Goal: Contribute content: Contribute content

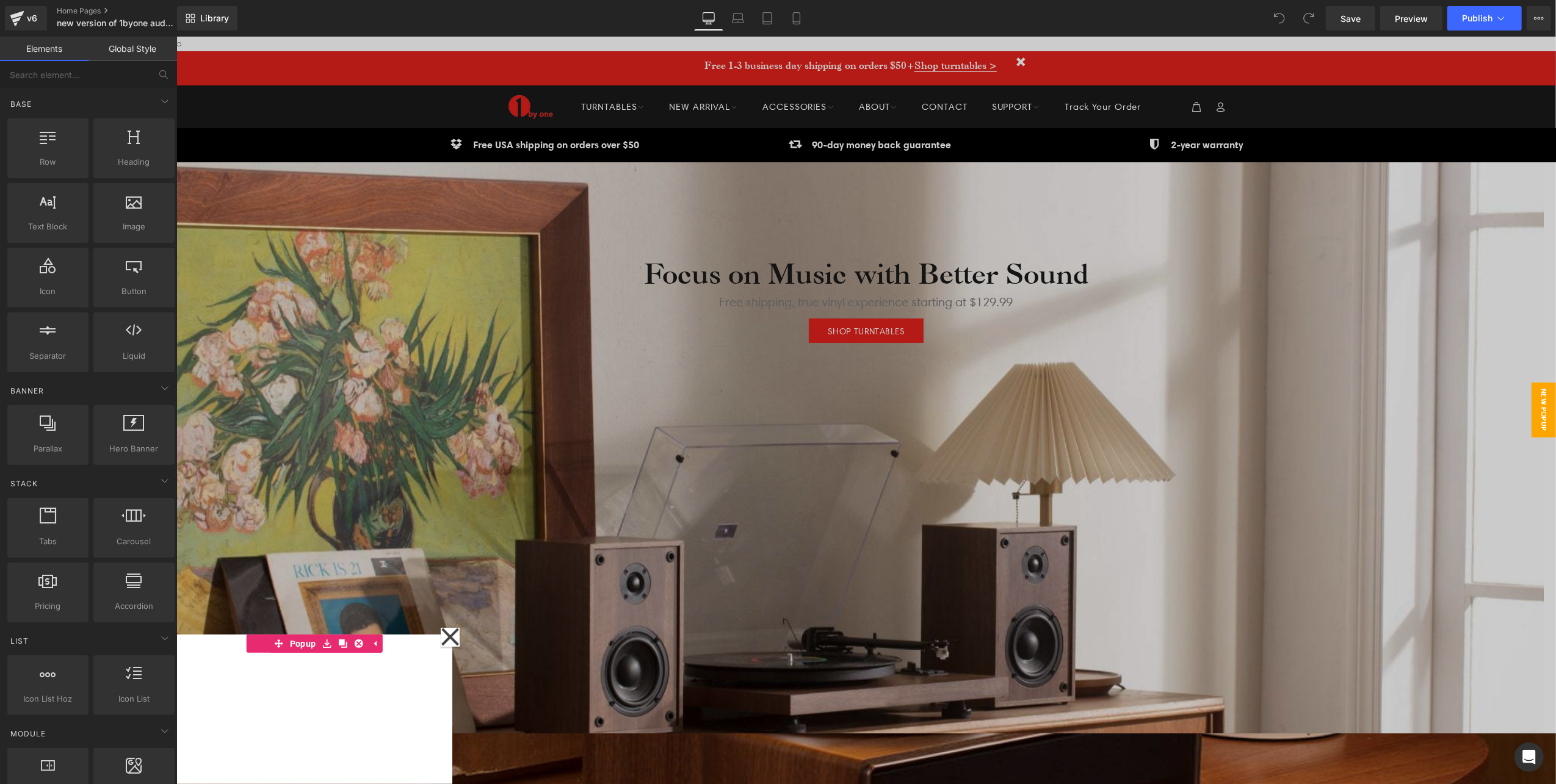
click at [584, 149] on div at bounding box center [865, 410] width 1379 height 747
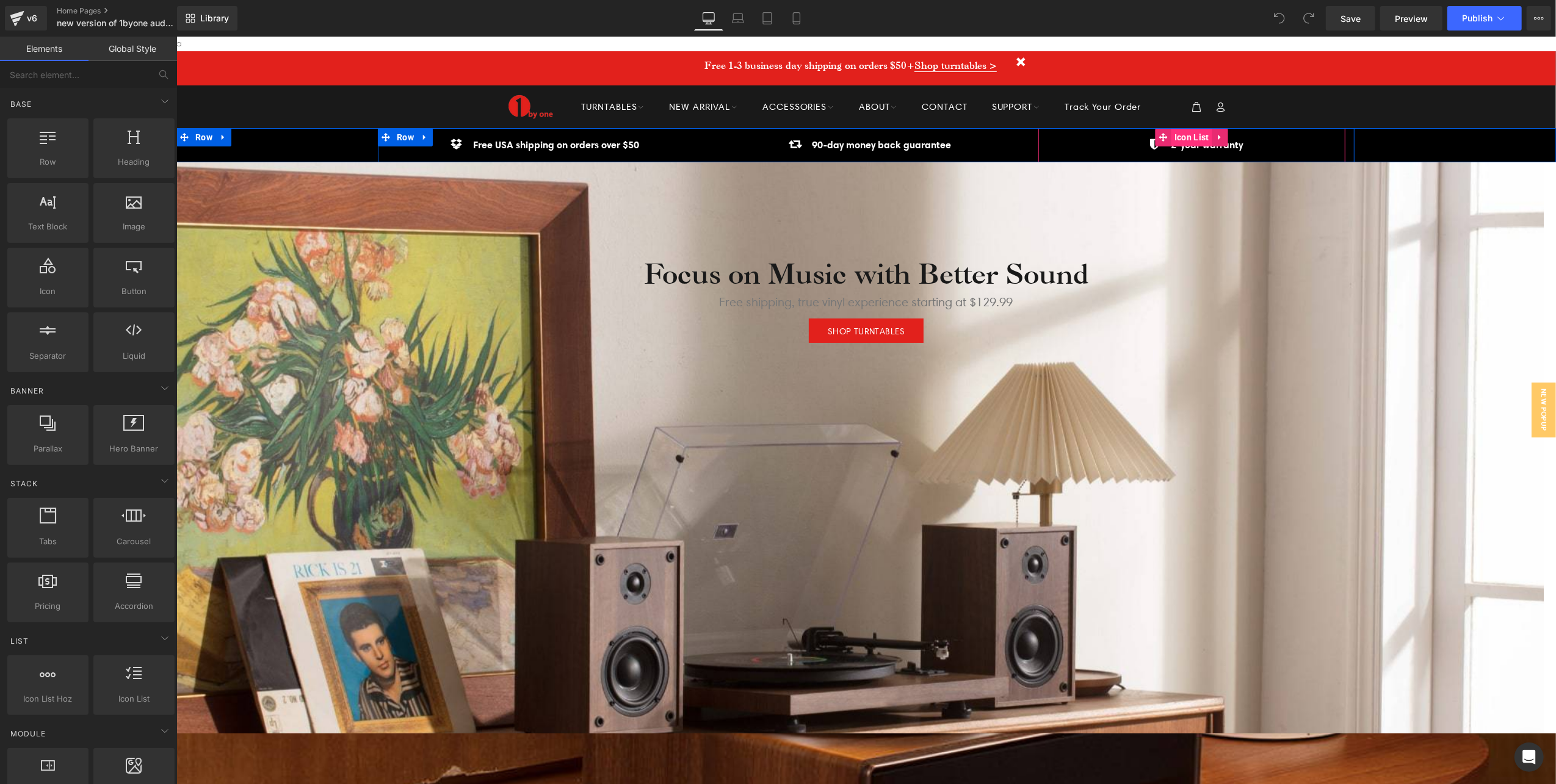
click at [1177, 137] on span "Icon List" at bounding box center [1191, 136] width 41 height 18
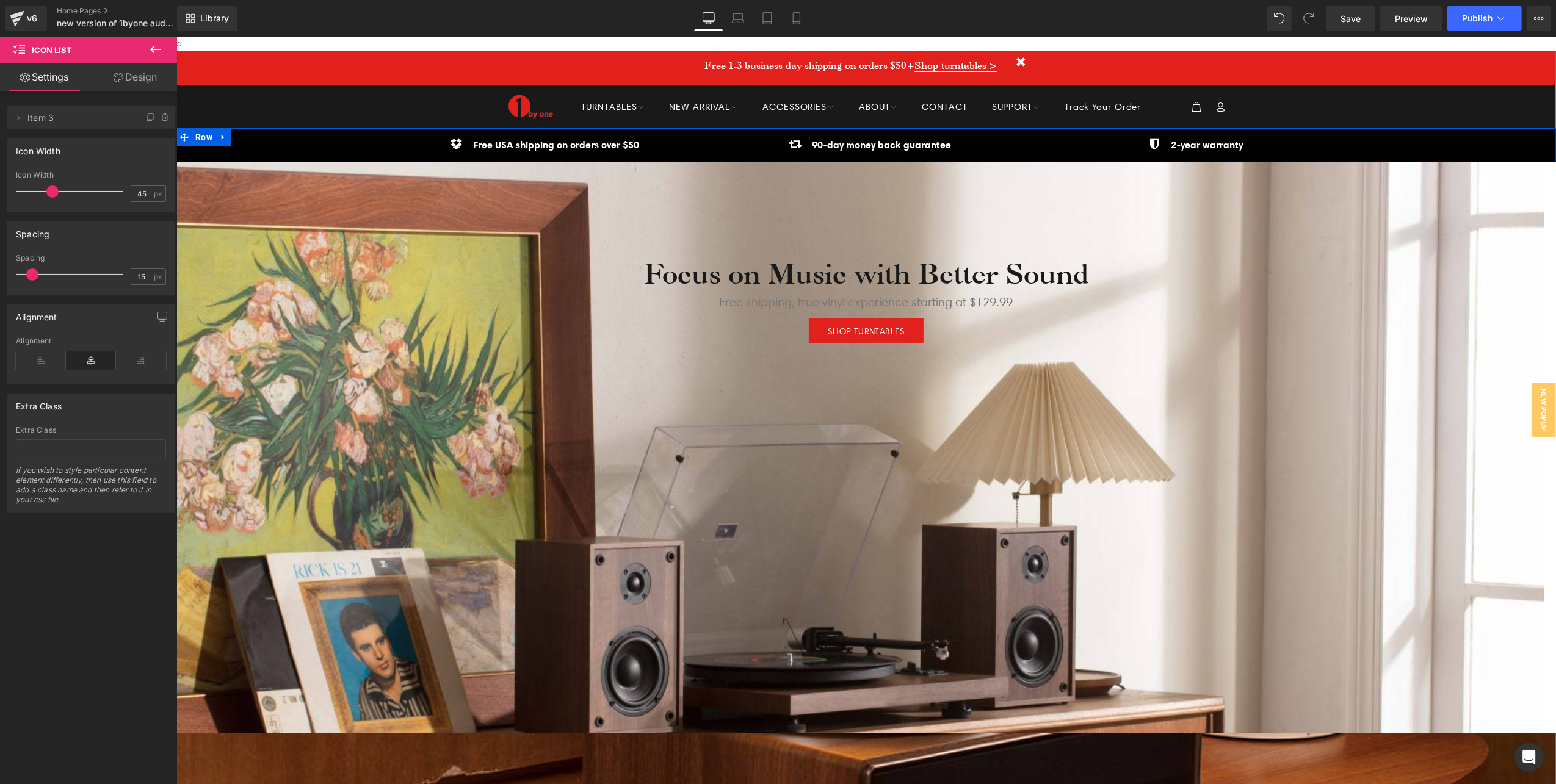
click at [306, 137] on div "Icon Free USA shipping on orders over $50 Text Block Icon List Icon 90-day mone…" at bounding box center [865, 144] width 1379 height 34
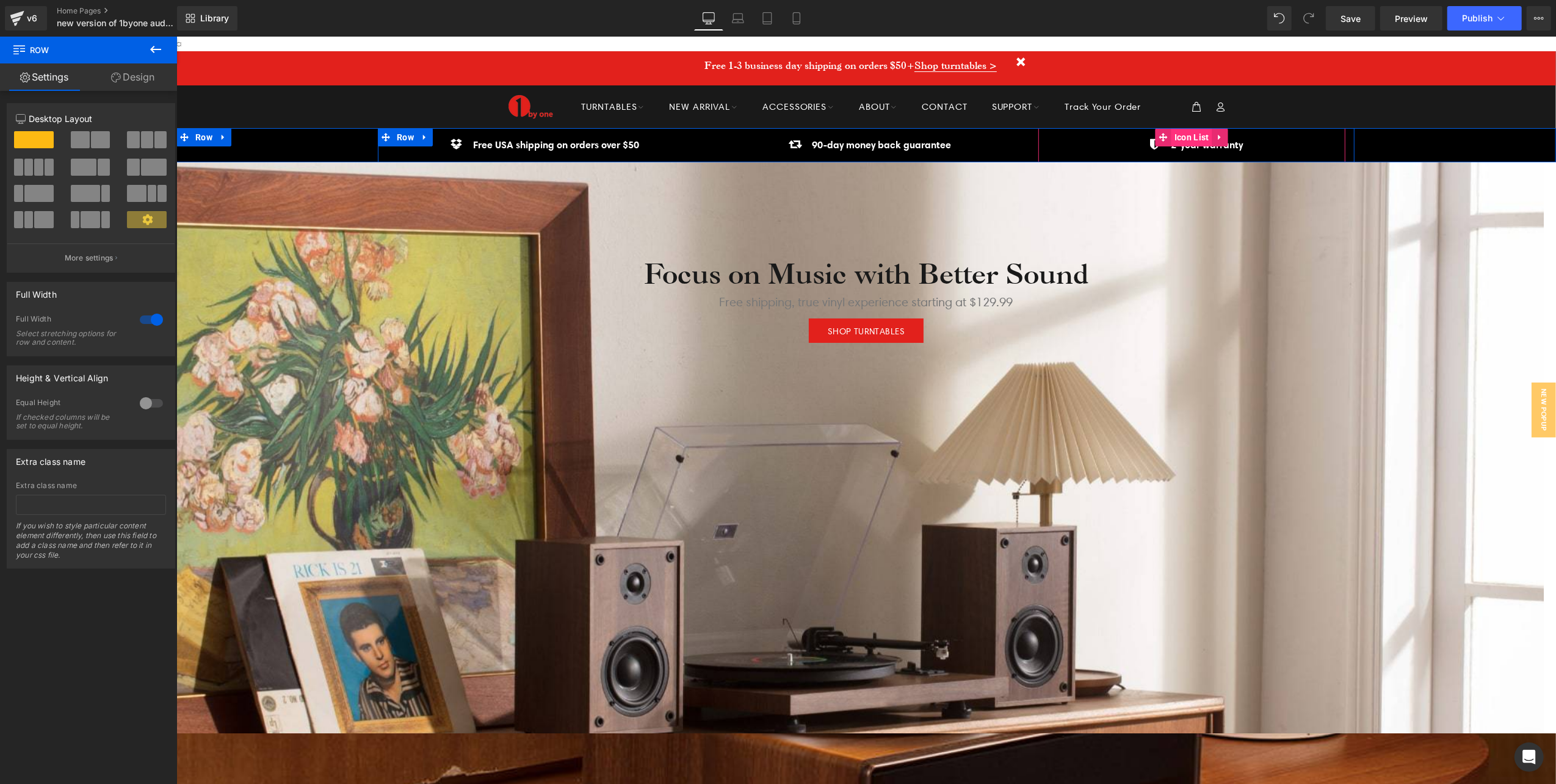
click at [1181, 135] on span "Icon List" at bounding box center [1191, 136] width 41 height 18
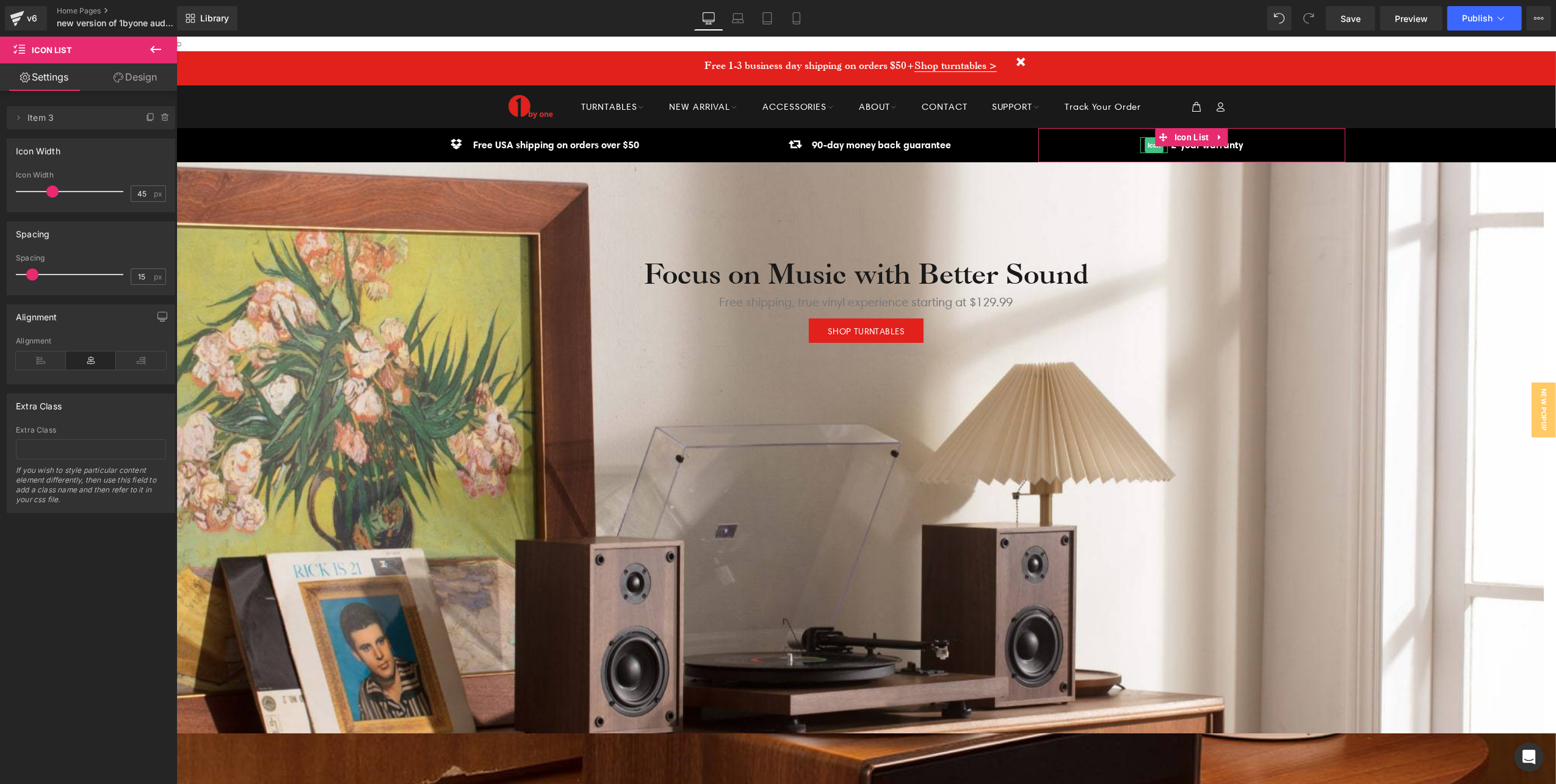
click at [56, 120] on span "Item 3" at bounding box center [78, 117] width 103 height 23
click at [17, 117] on icon at bounding box center [18, 117] width 10 height 10
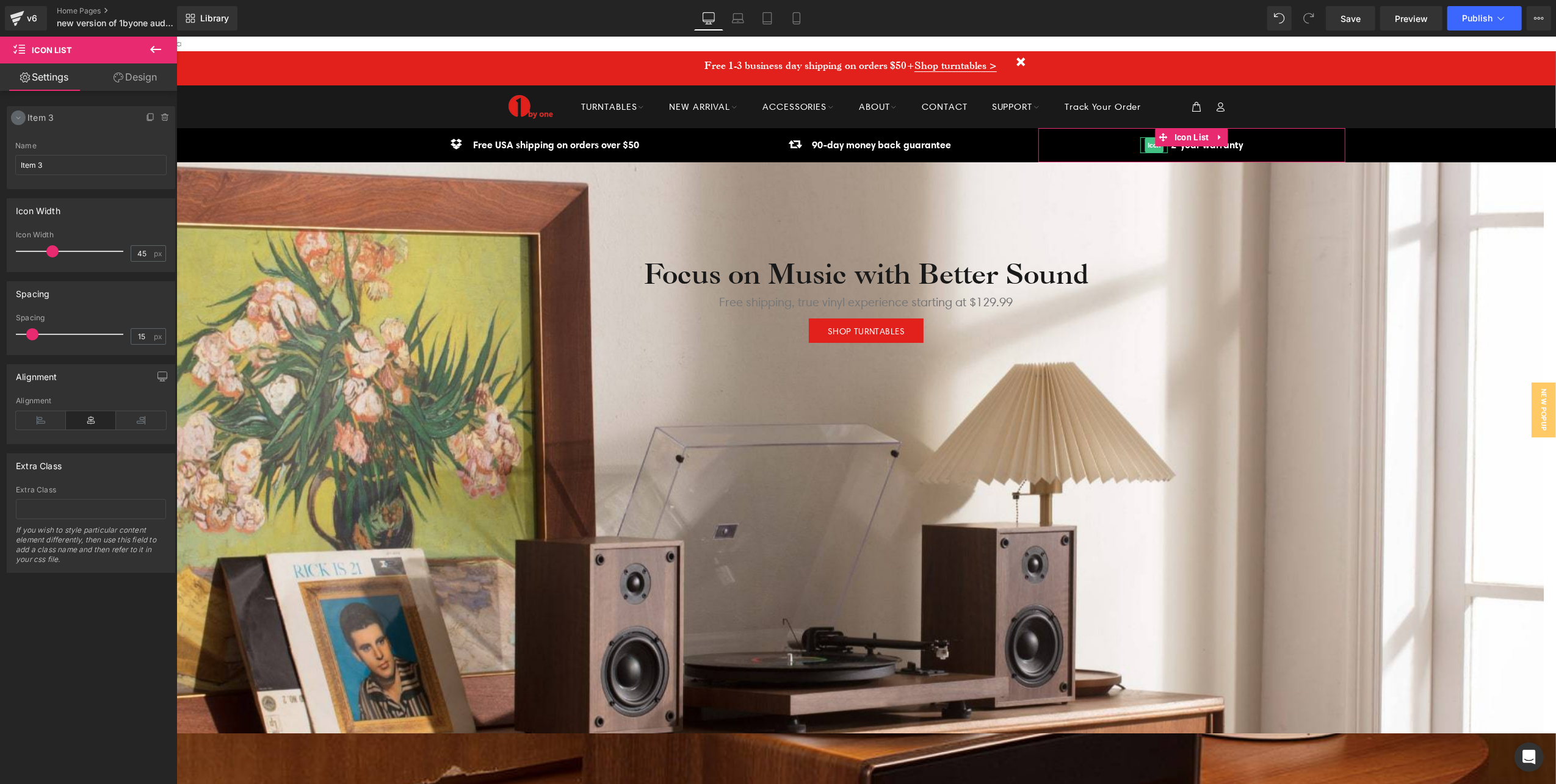
click at [17, 117] on icon at bounding box center [19, 118] width 5 height 2
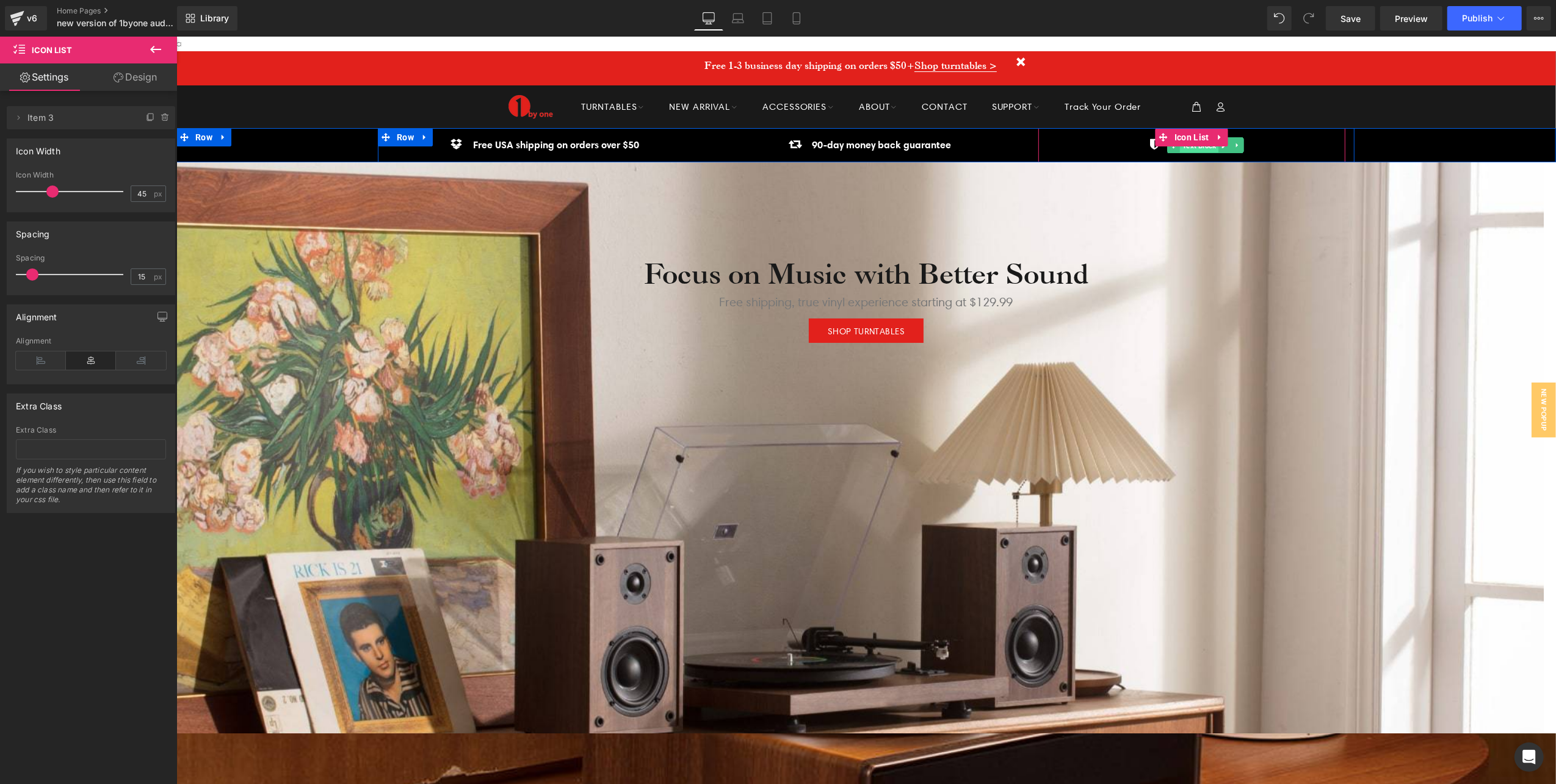
click at [1200, 149] on span "Text Block" at bounding box center [1198, 145] width 38 height 14
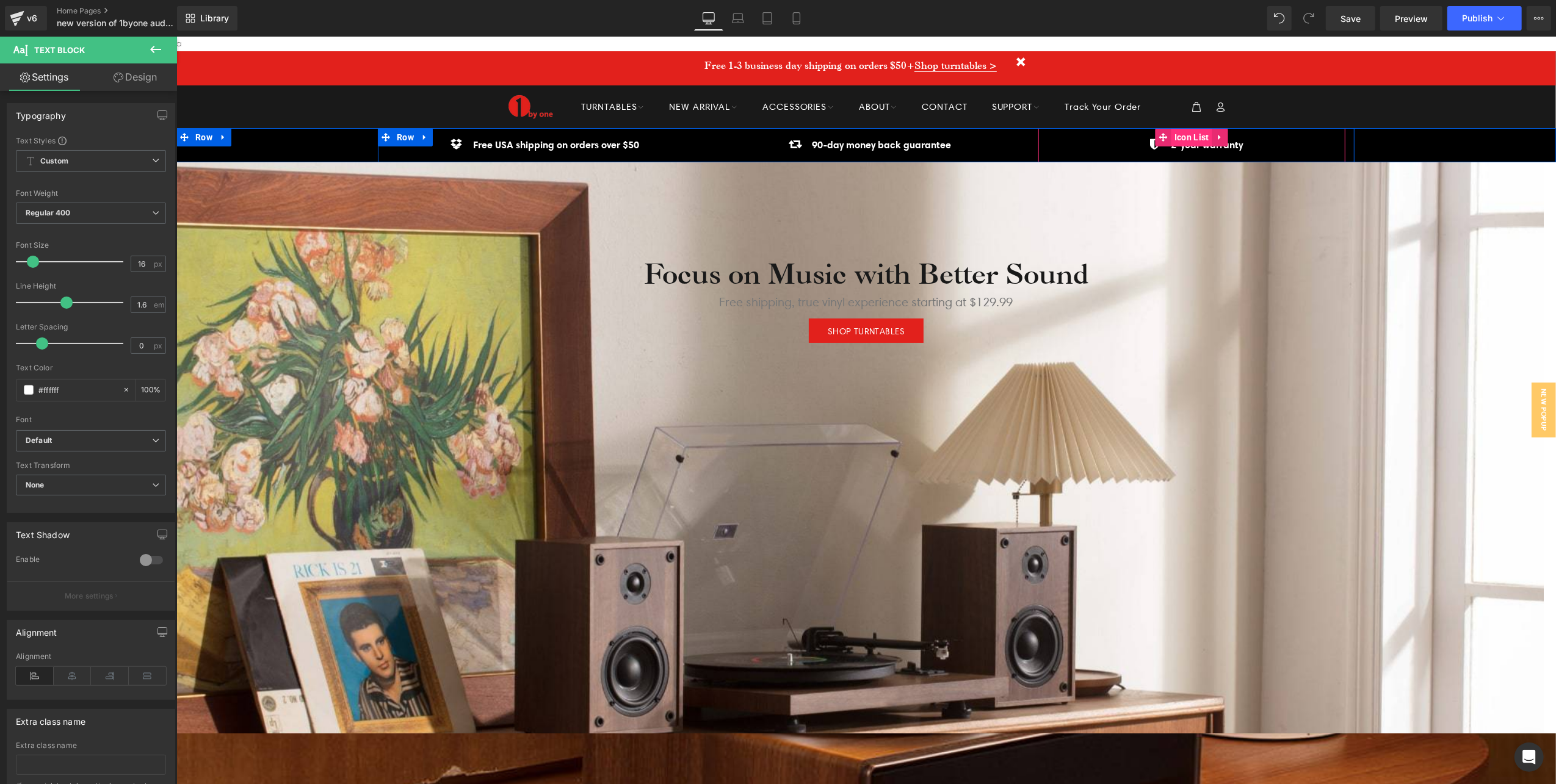
click at [1182, 134] on span "Icon List" at bounding box center [1191, 136] width 41 height 18
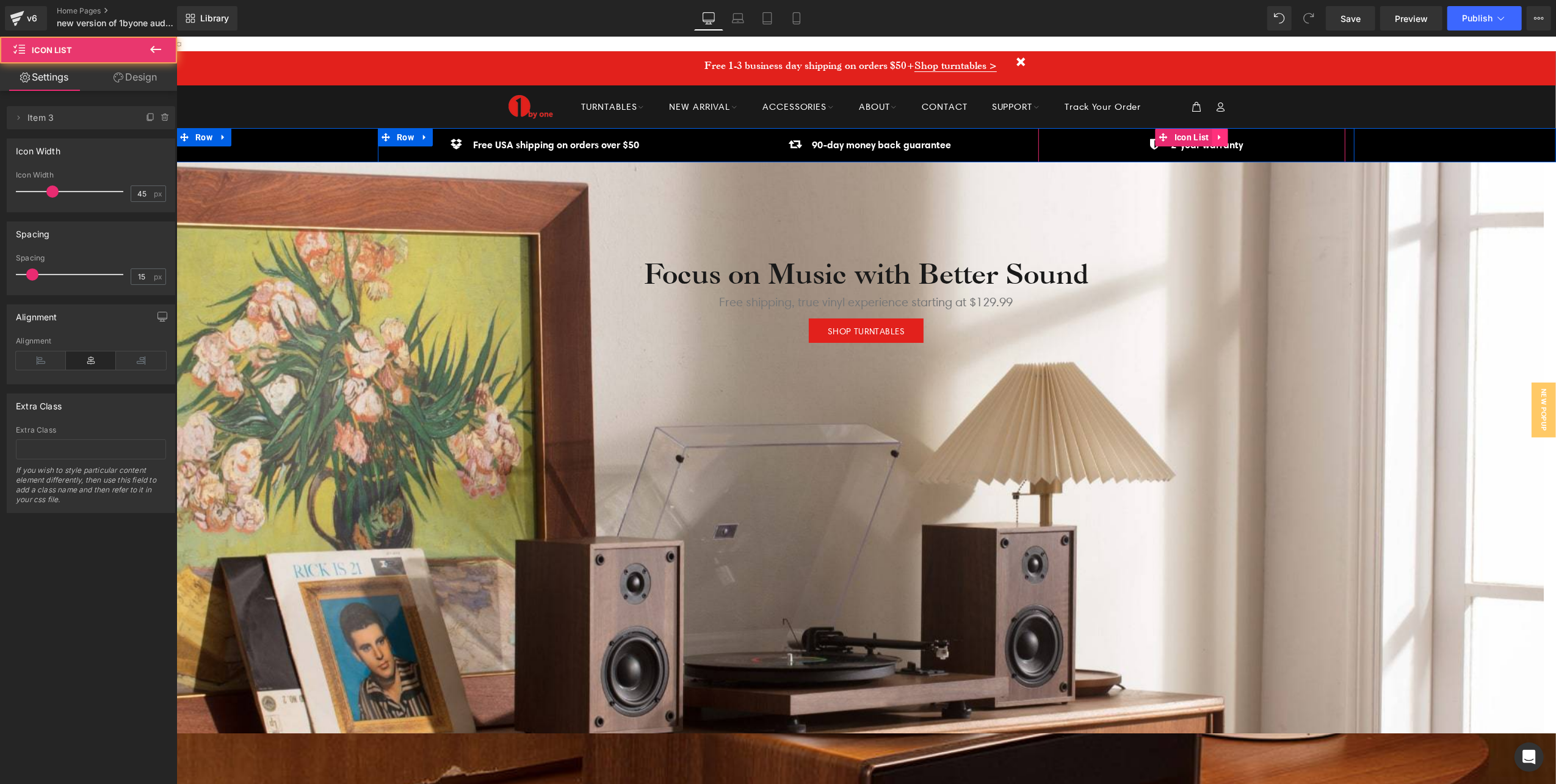
click at [1217, 135] on icon at bounding box center [1218, 136] width 2 height 5
click at [1207, 136] on icon at bounding box center [1211, 136] width 8 height 8
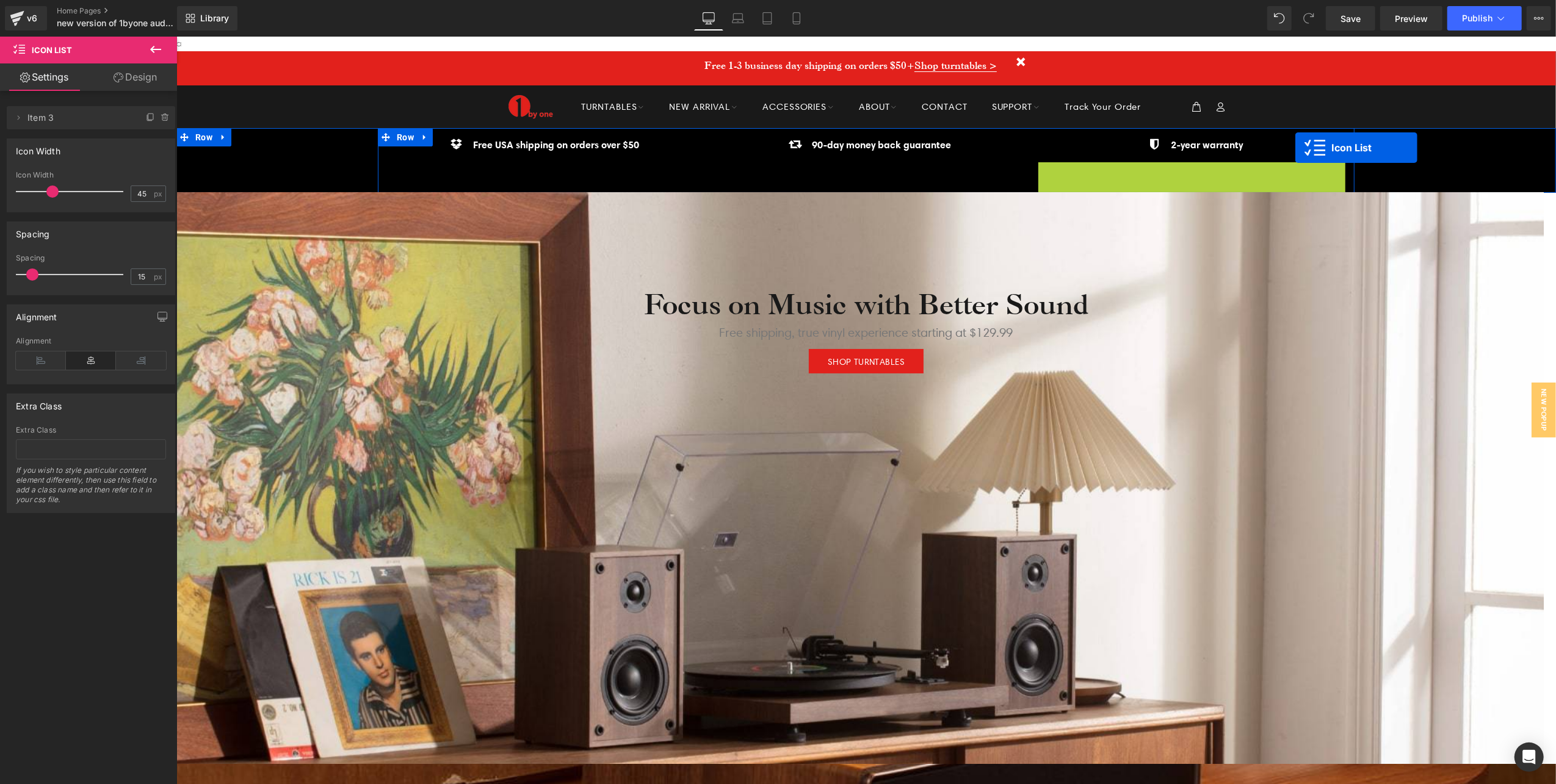
scroll to position [5, 6]
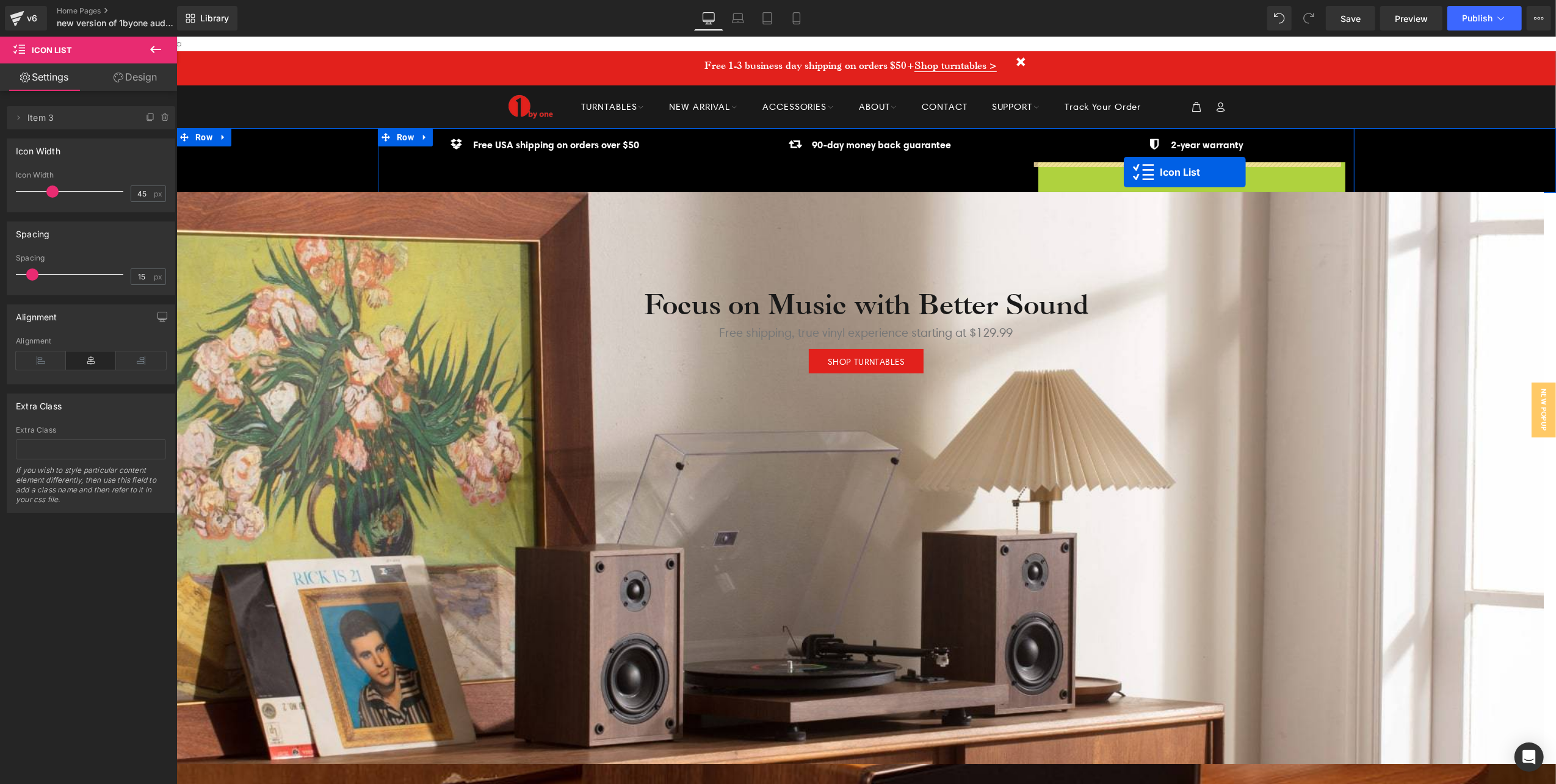
drag, startPoint x: 1154, startPoint y: 169, endPoint x: 1122, endPoint y: 171, distance: 32.1
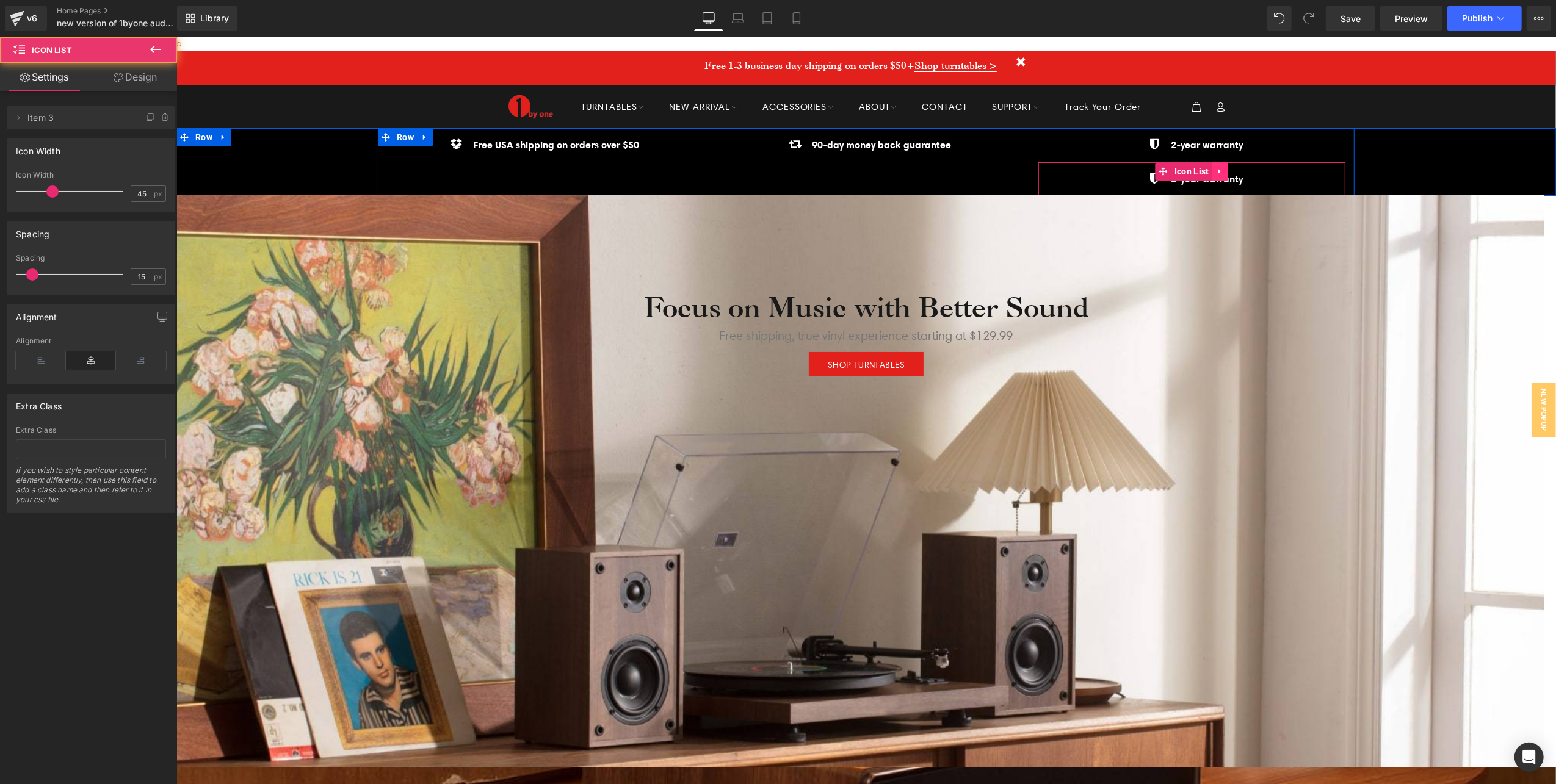
scroll to position [4409, 1367]
click at [1216, 168] on icon at bounding box center [1219, 171] width 8 height 9
click at [1223, 168] on icon at bounding box center [1227, 171] width 8 height 8
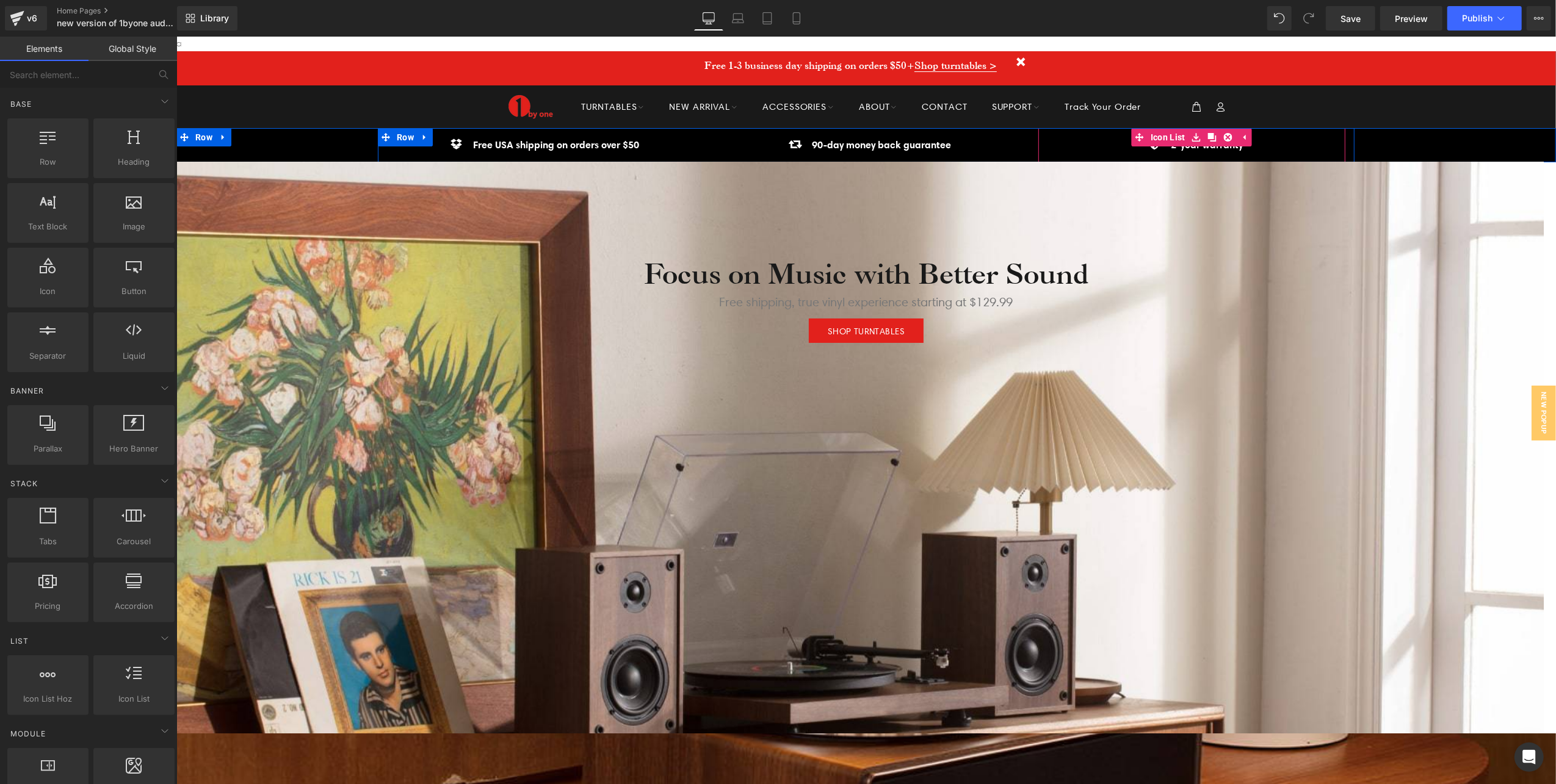
scroll to position [4374, 1367]
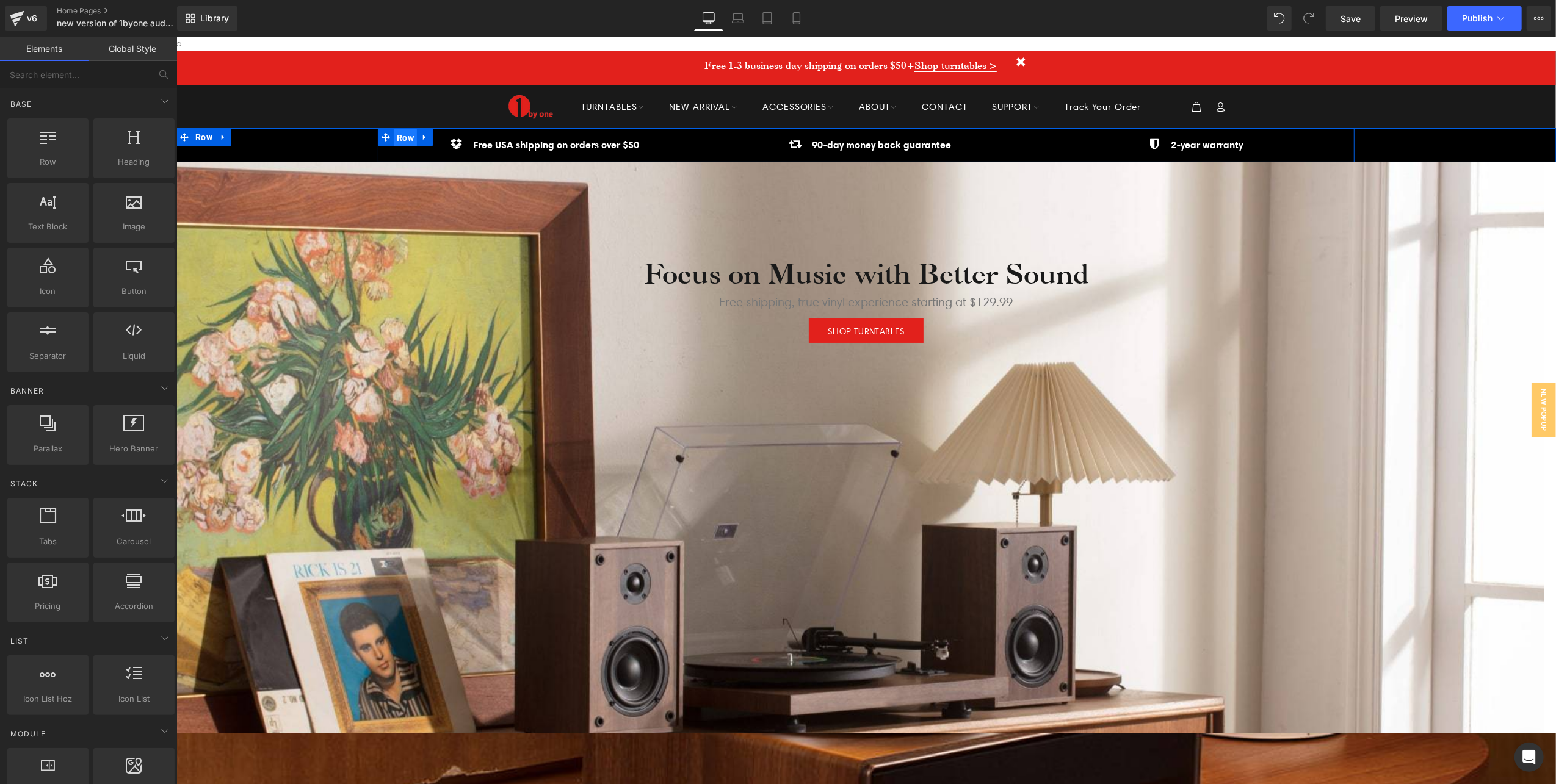
click at [396, 134] on span "Row" at bounding box center [404, 137] width 23 height 18
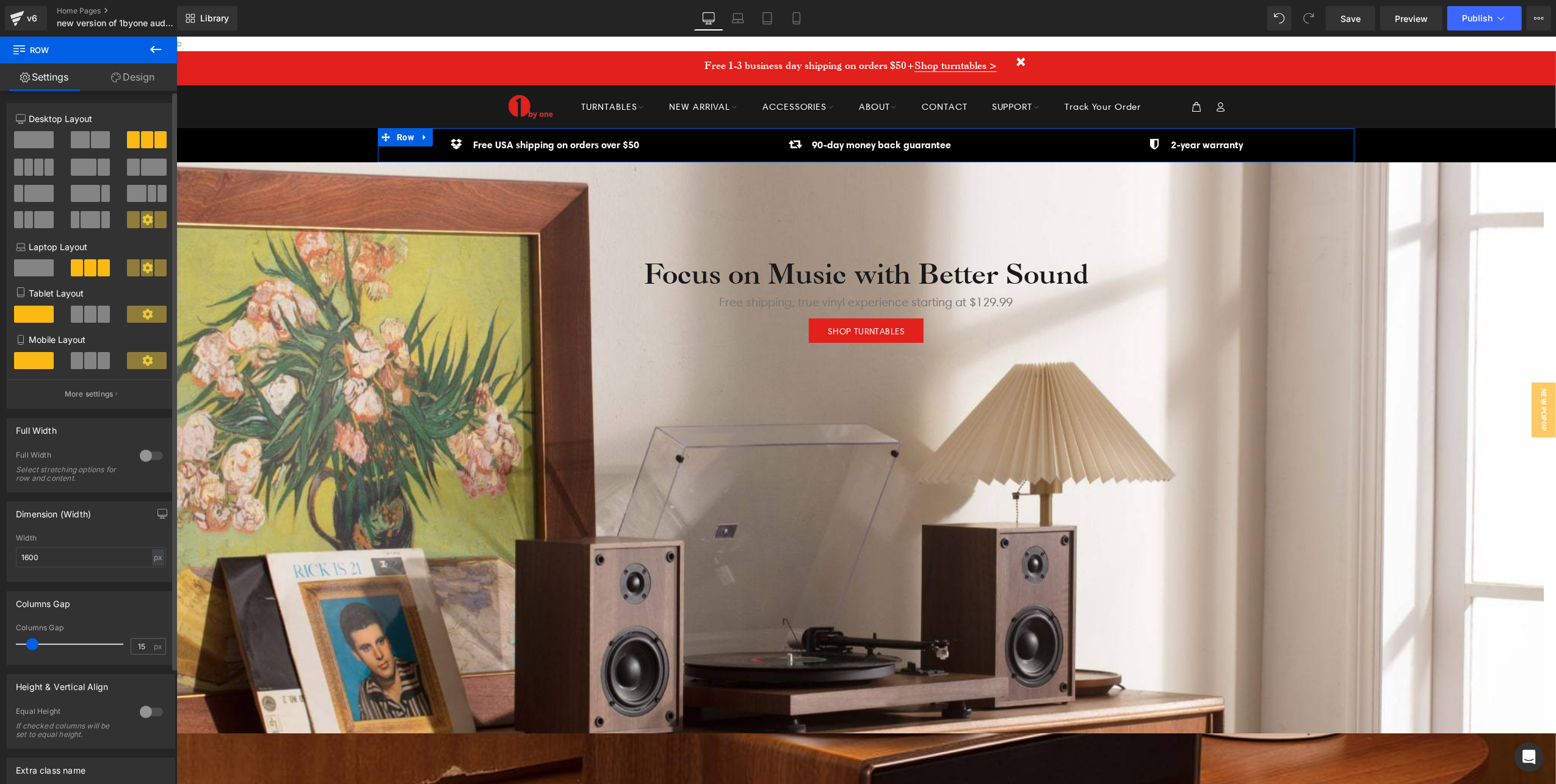
click at [22, 164] on span at bounding box center [18, 167] width 9 height 17
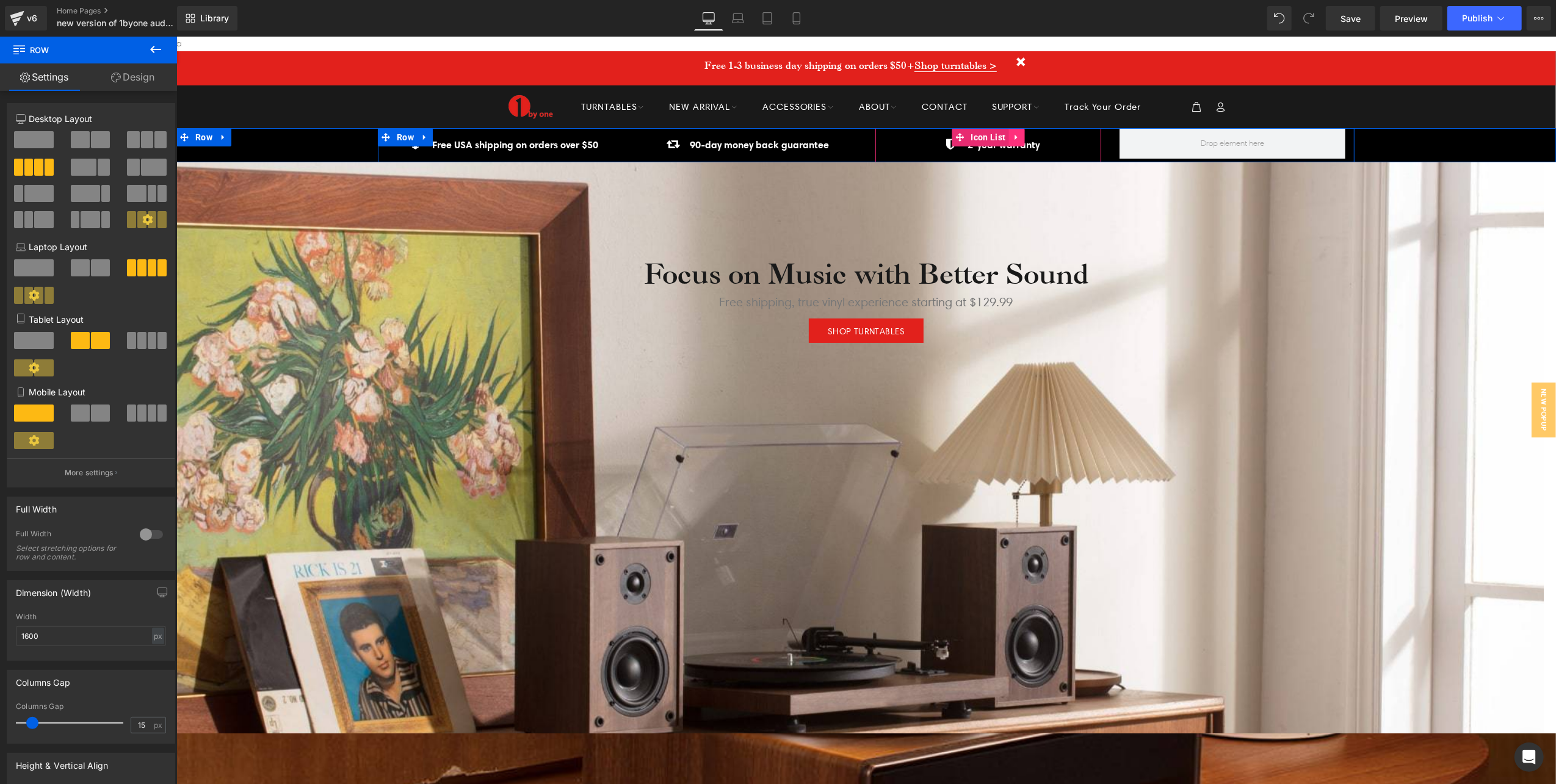
click at [1011, 134] on icon at bounding box center [1015, 137] width 8 height 9
click at [1004, 134] on icon at bounding box center [1008, 136] width 8 height 8
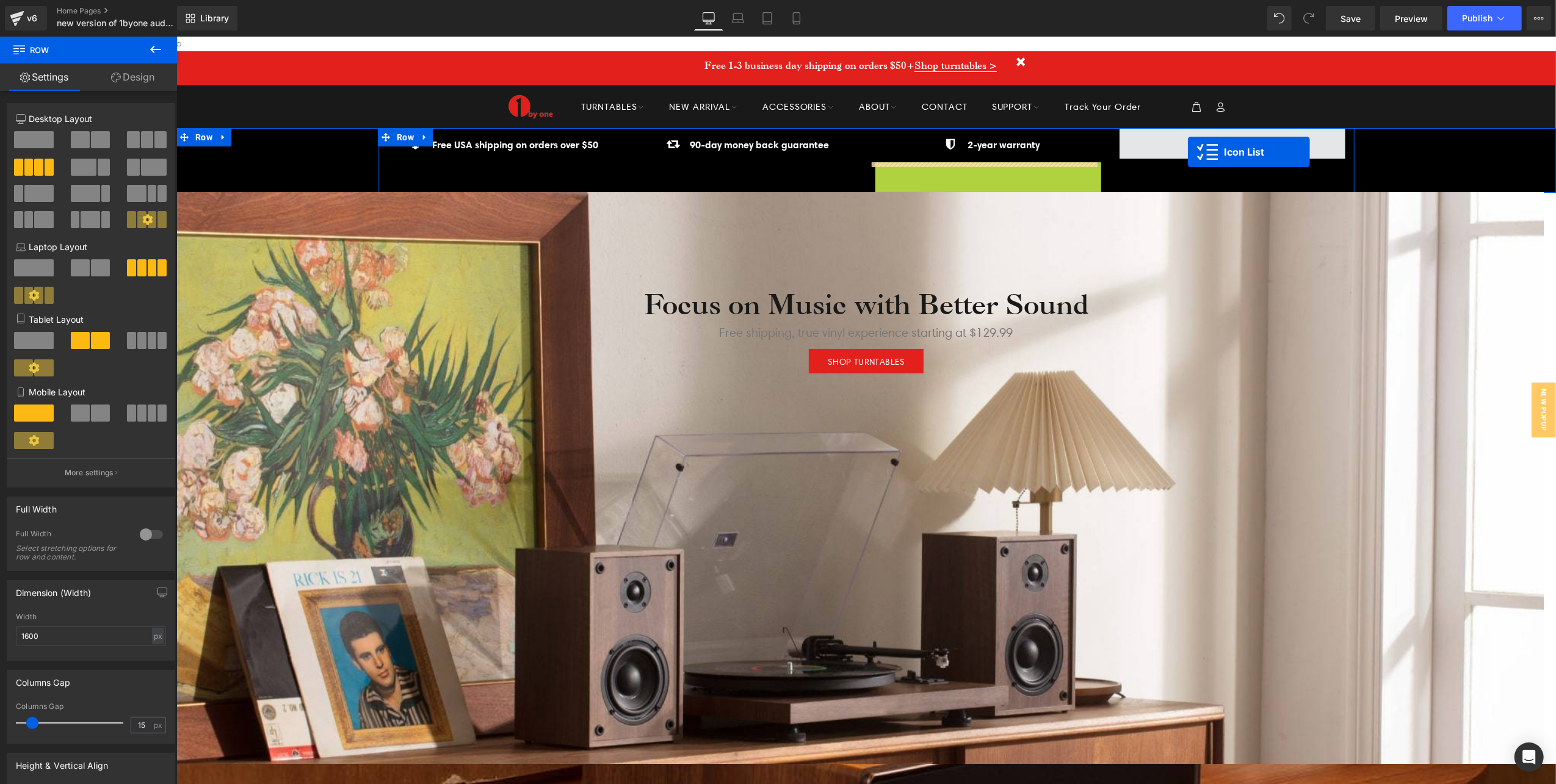
scroll to position [5, 6]
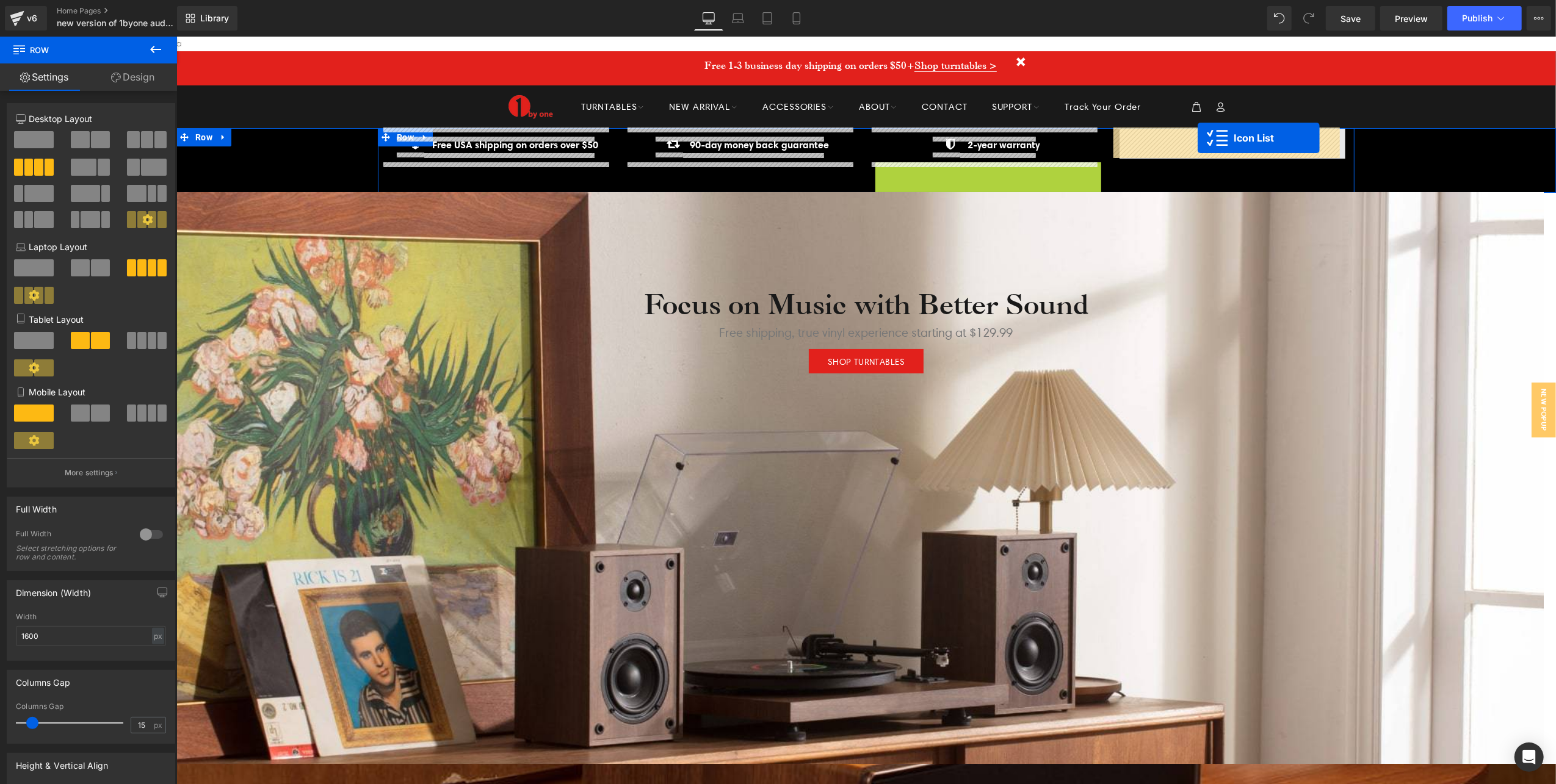
drag, startPoint x: 976, startPoint y: 167, endPoint x: 1197, endPoint y: 137, distance: 223.0
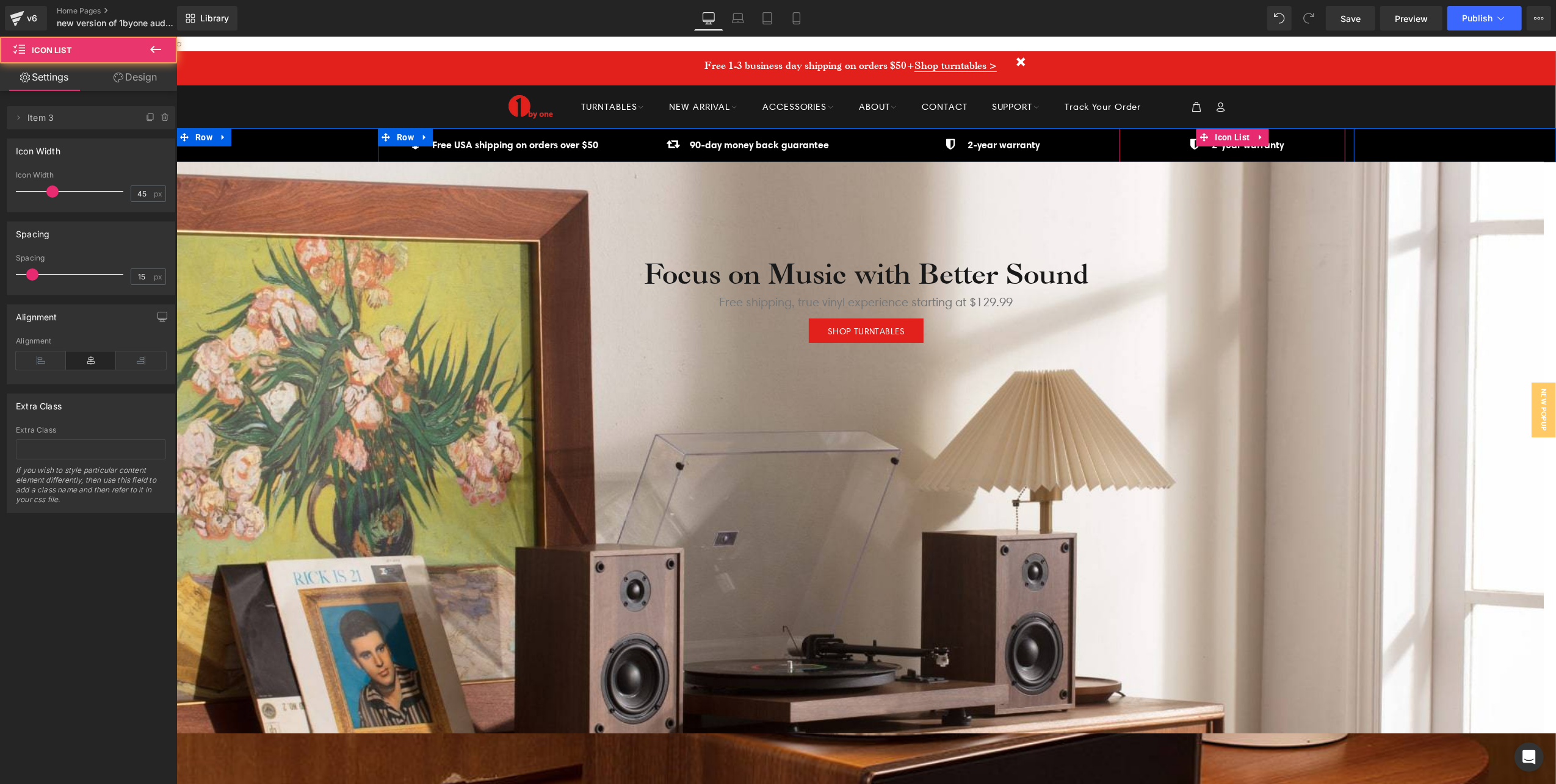
scroll to position [6, 6]
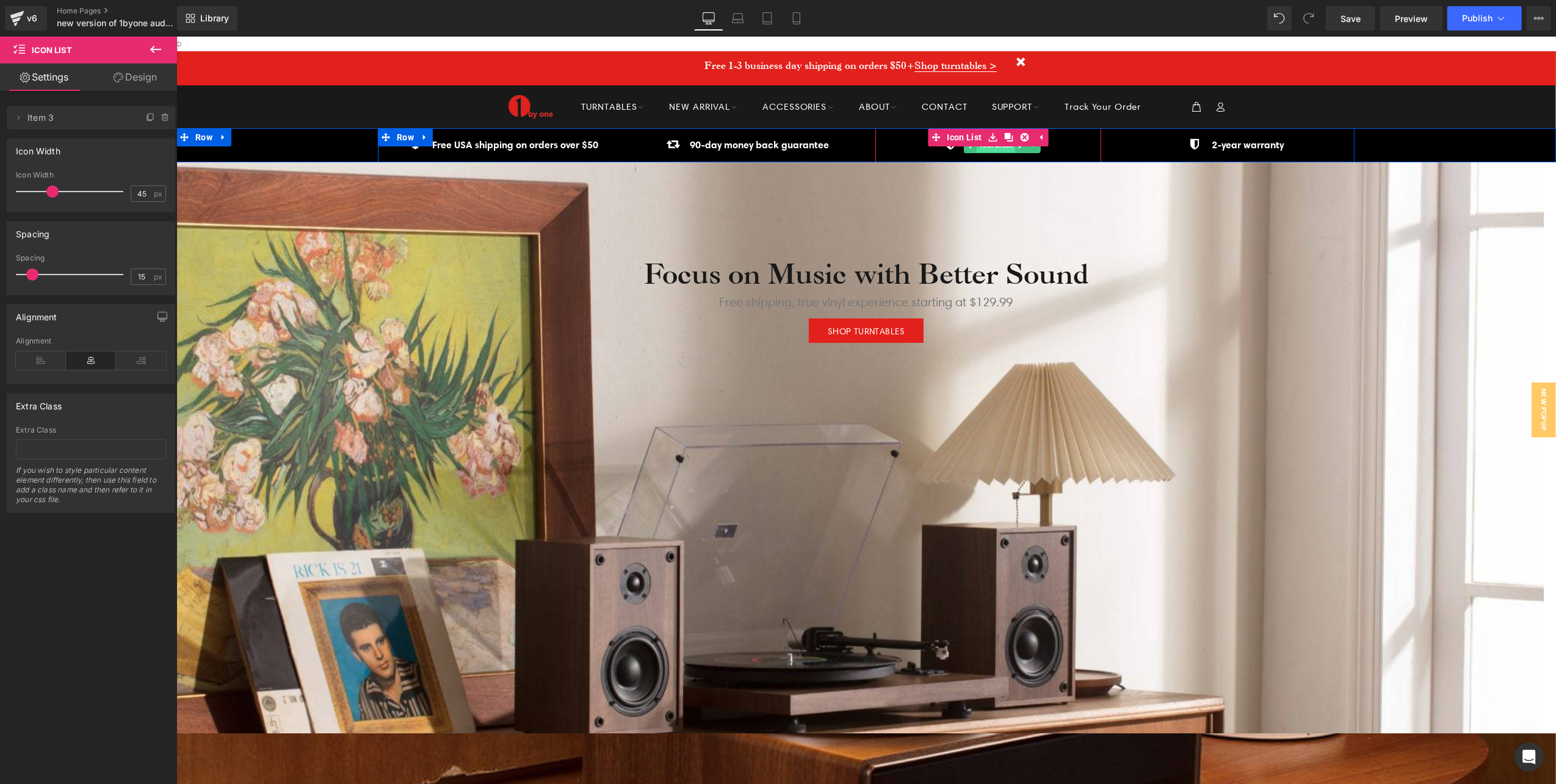
click at [992, 146] on span "Text Block" at bounding box center [995, 144] width 38 height 14
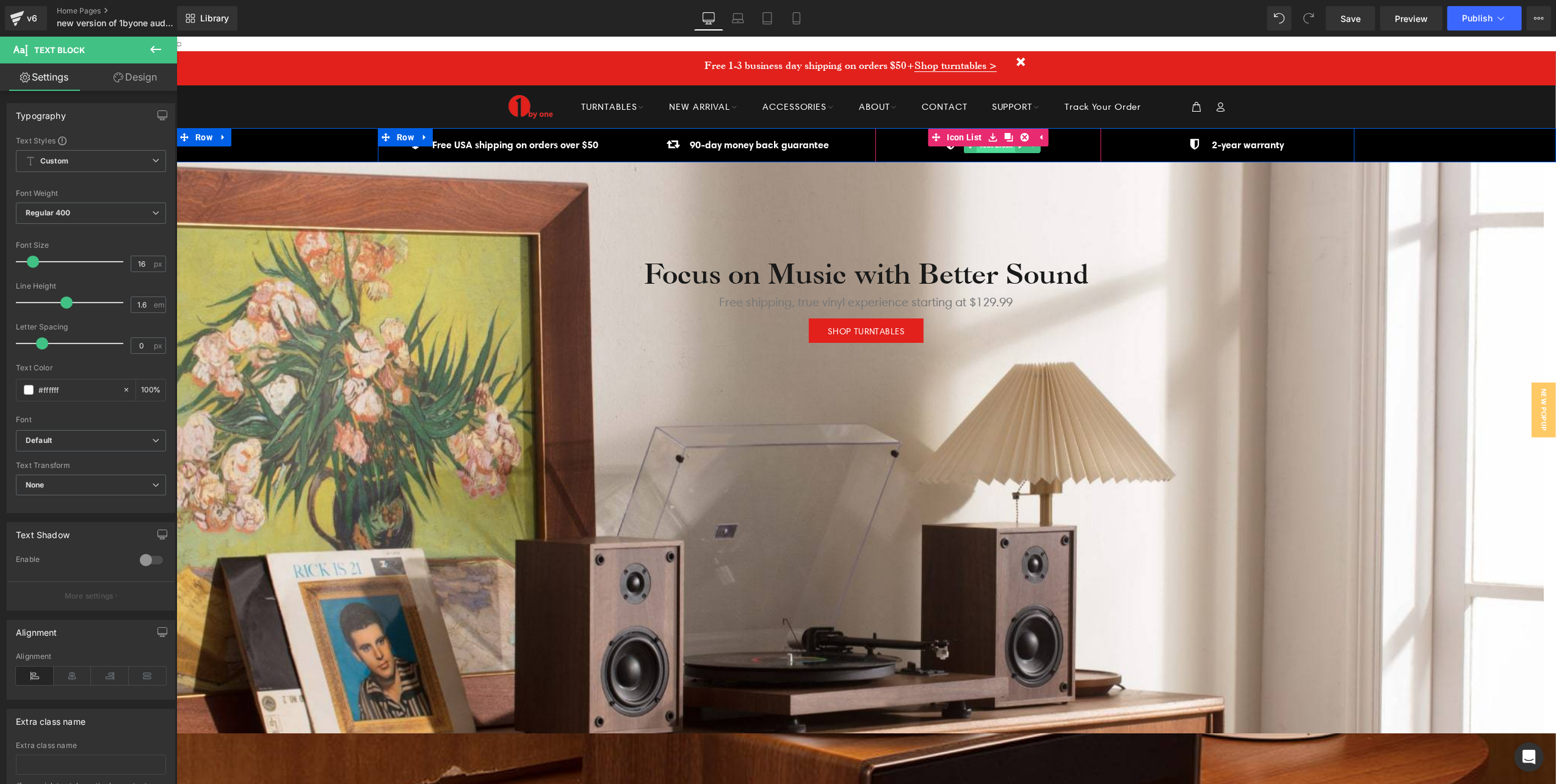
click at [1002, 147] on span "Text Block" at bounding box center [995, 144] width 38 height 14
click at [1018, 148] on icon at bounding box center [1021, 145] width 7 height 8
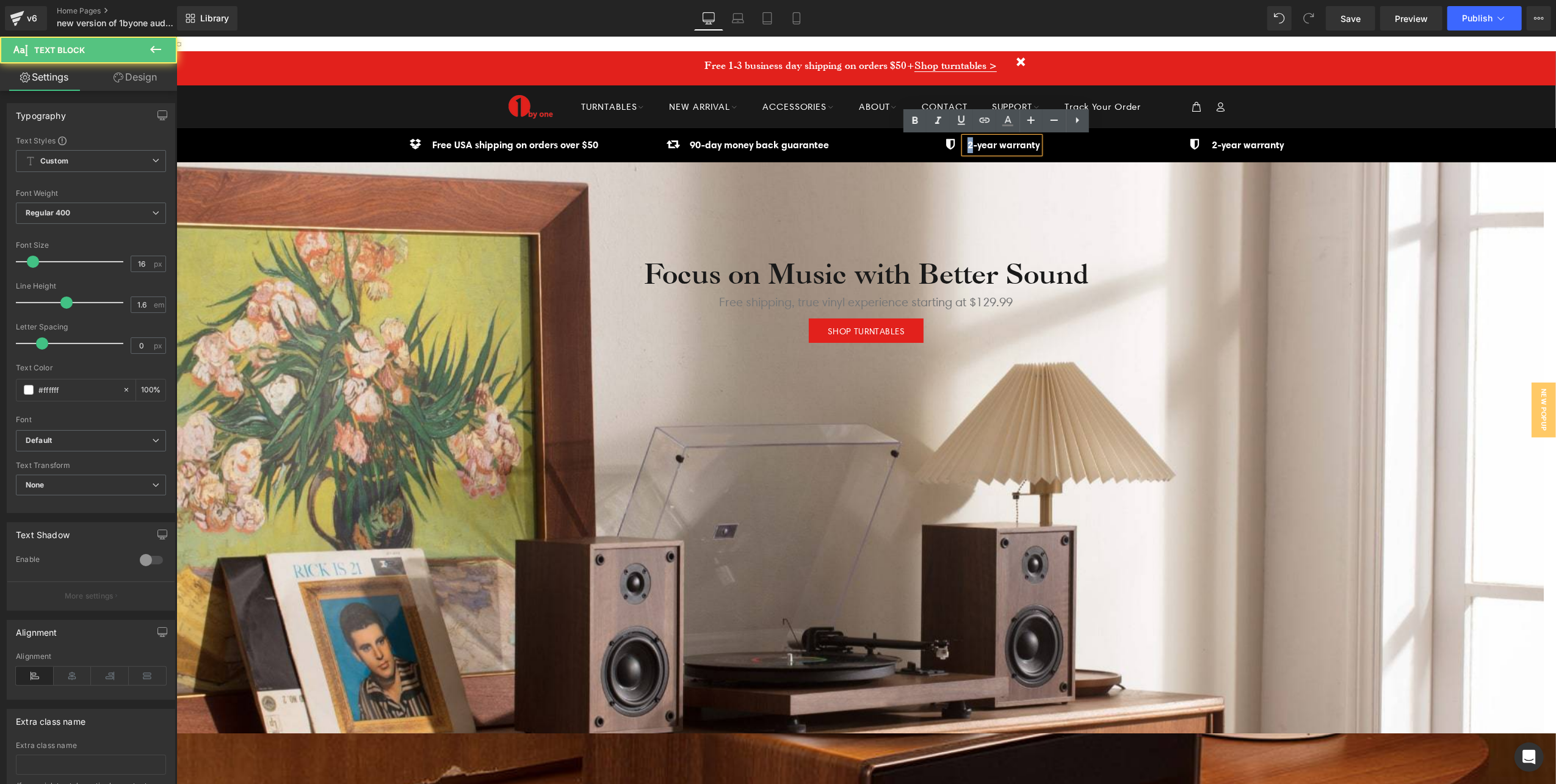
click at [967, 142] on strong "2-year warranty" at bounding box center [1002, 144] width 72 height 12
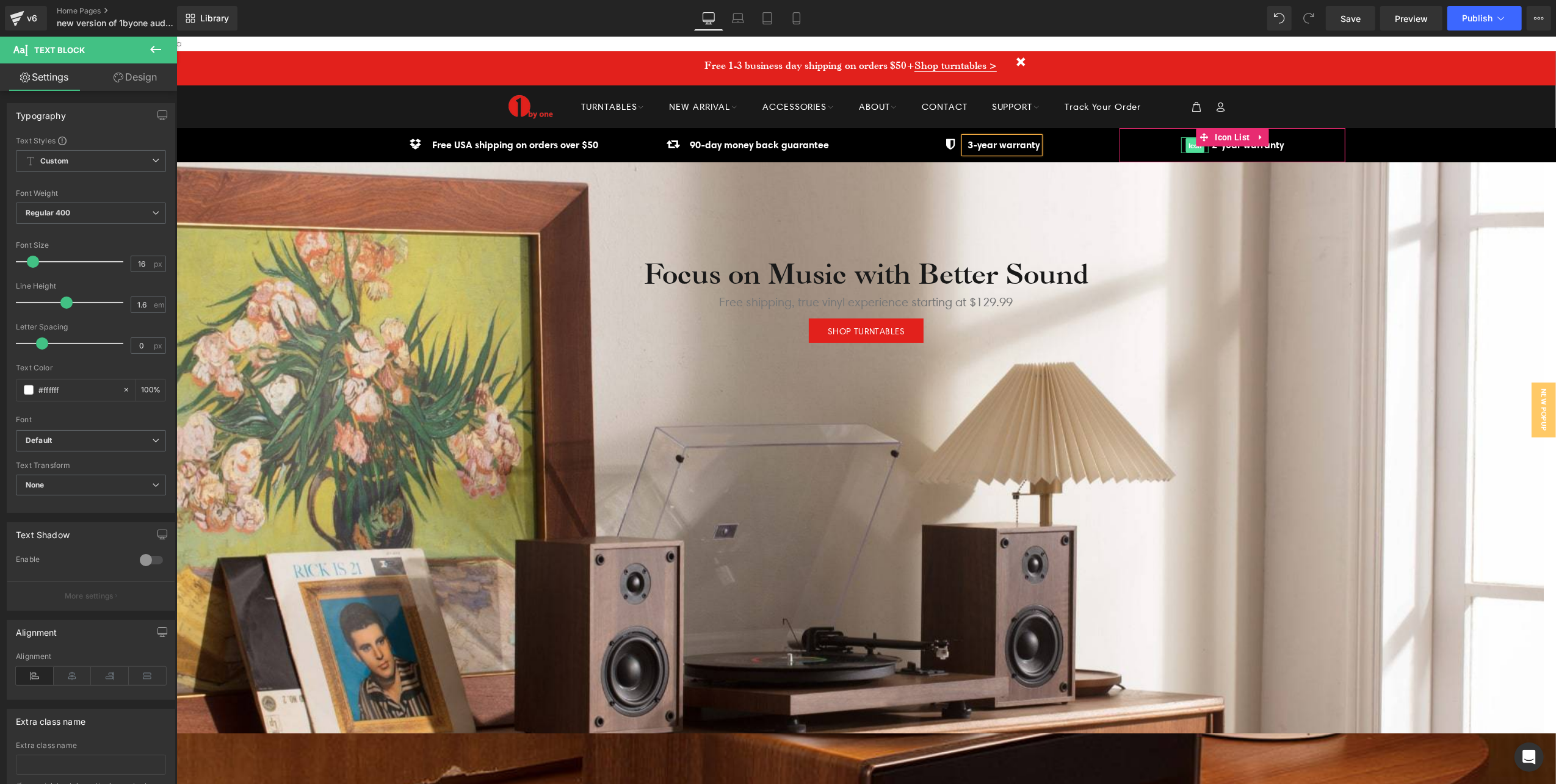
click at [1185, 144] on span "Icon" at bounding box center [1194, 145] width 19 height 14
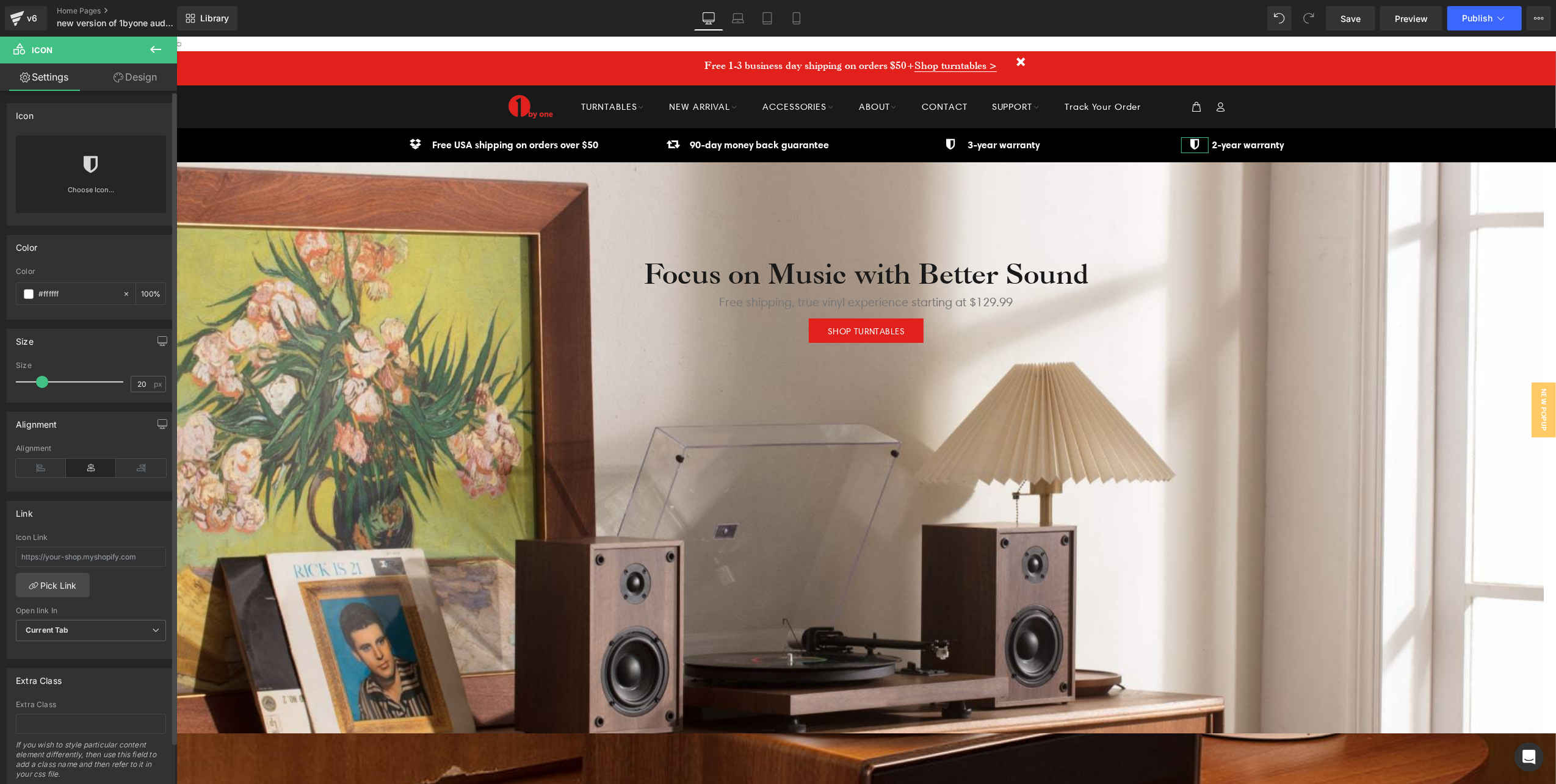
click at [103, 161] on div "Choose Icon..." at bounding box center [91, 174] width 150 height 78
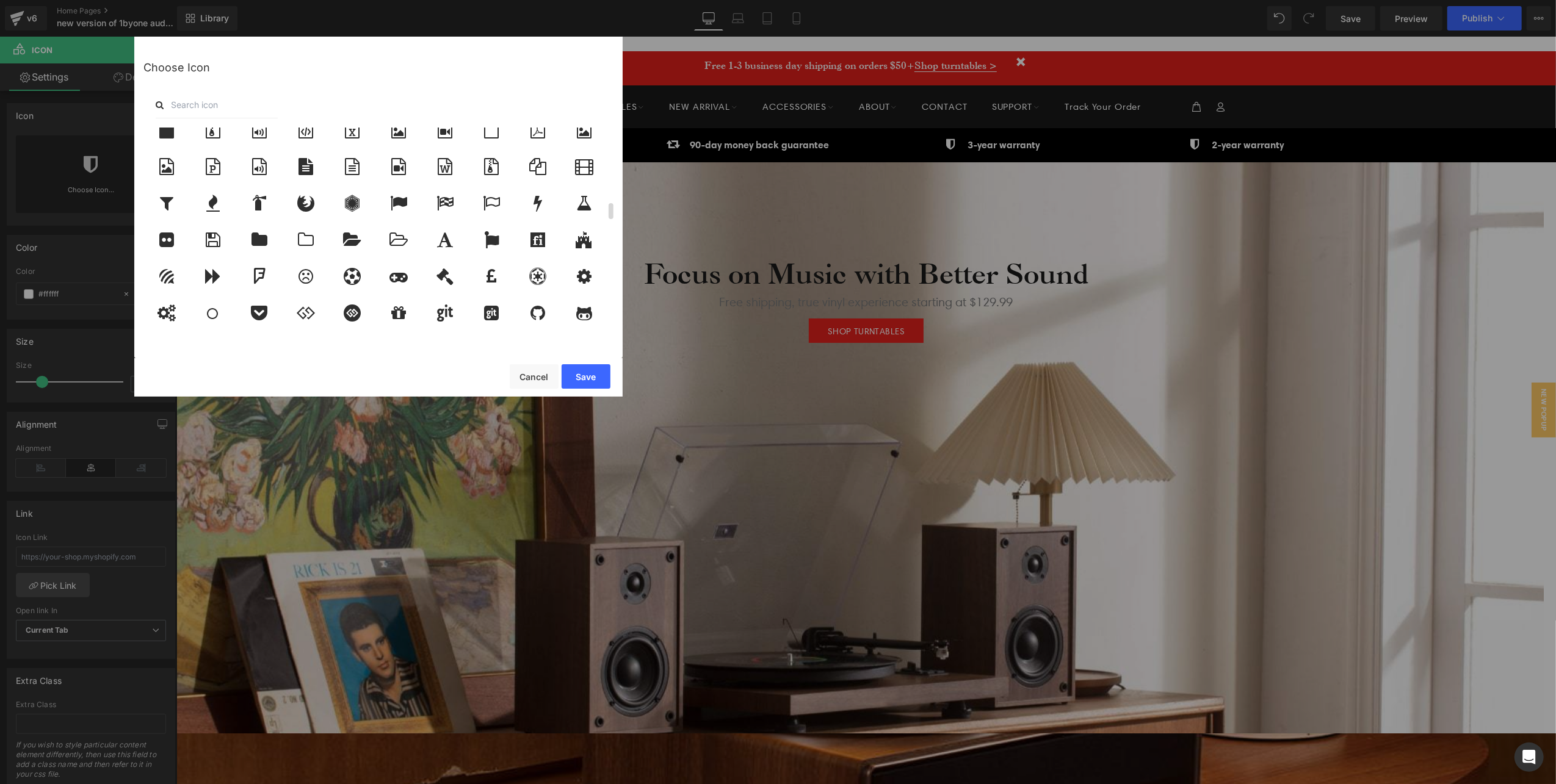
scroll to position [976, 0]
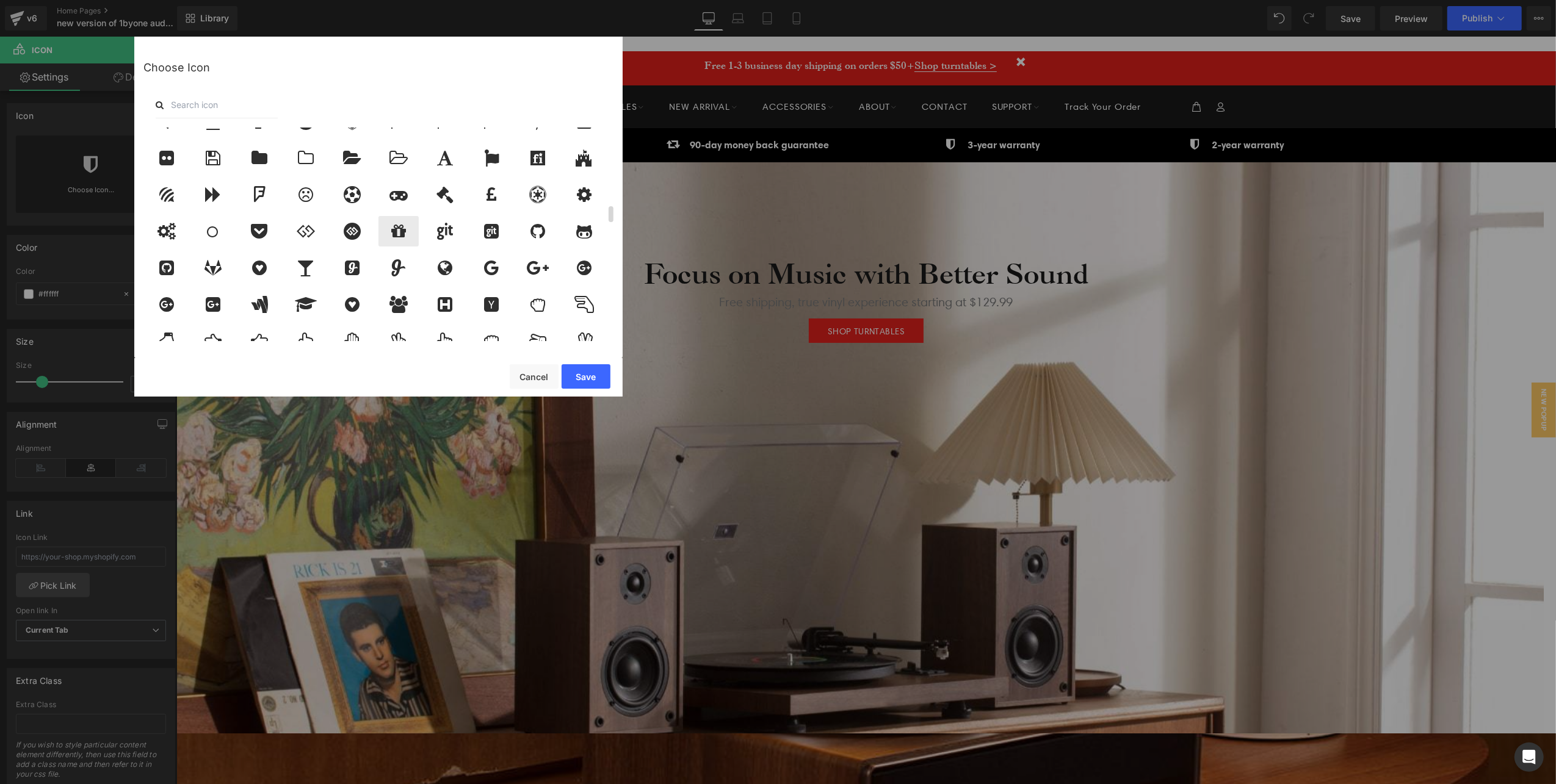
click at [384, 234] on div at bounding box center [398, 231] width 40 height 30
click at [592, 367] on button "Save" at bounding box center [586, 376] width 49 height 24
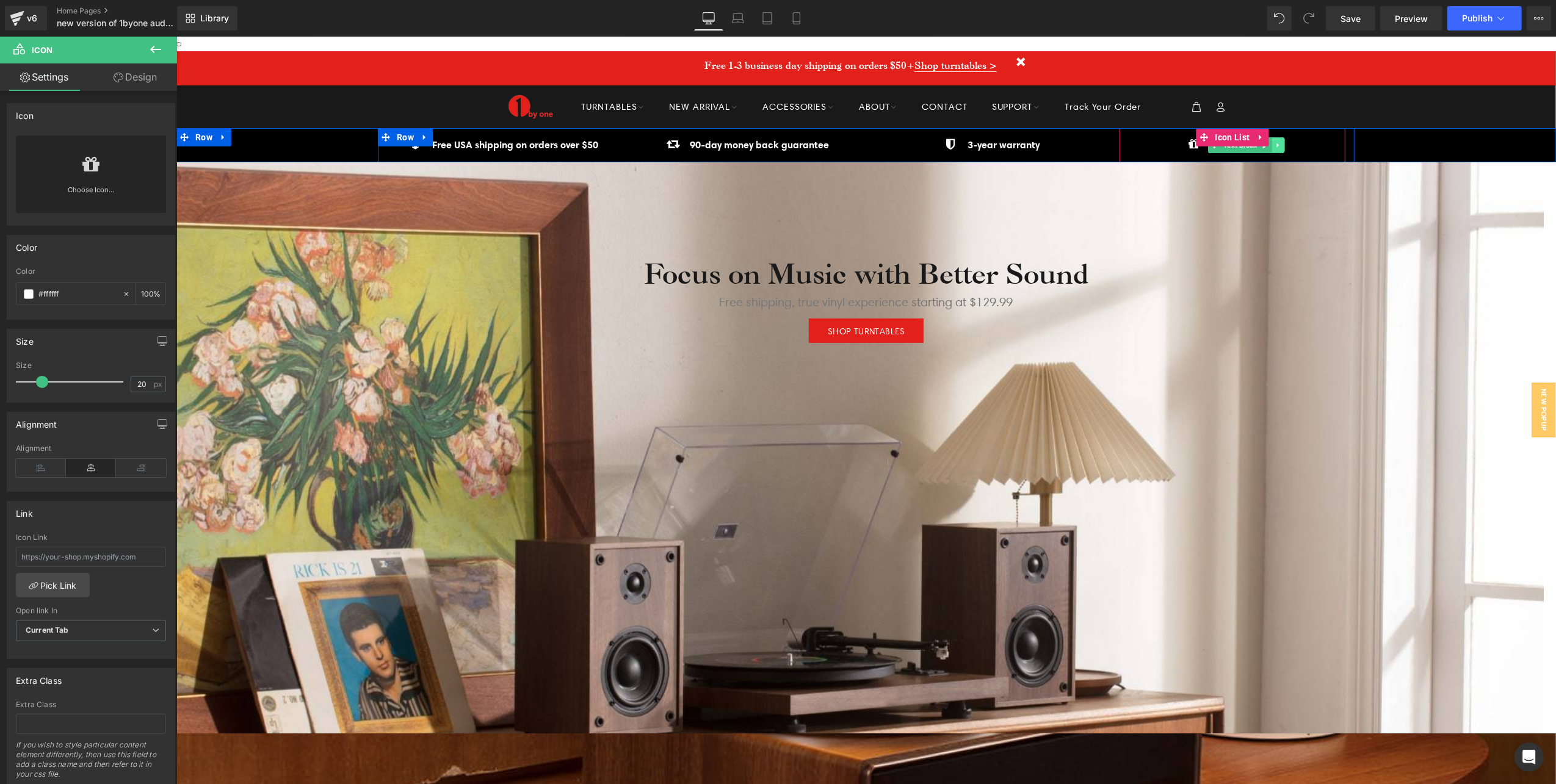
click at [1271, 145] on link at bounding box center [1277, 144] width 13 height 14
click at [1243, 148] on icon at bounding box center [1246, 145] width 7 height 8
click at [1241, 142] on strong "2-year warranty" at bounding box center [1247, 144] width 72 height 12
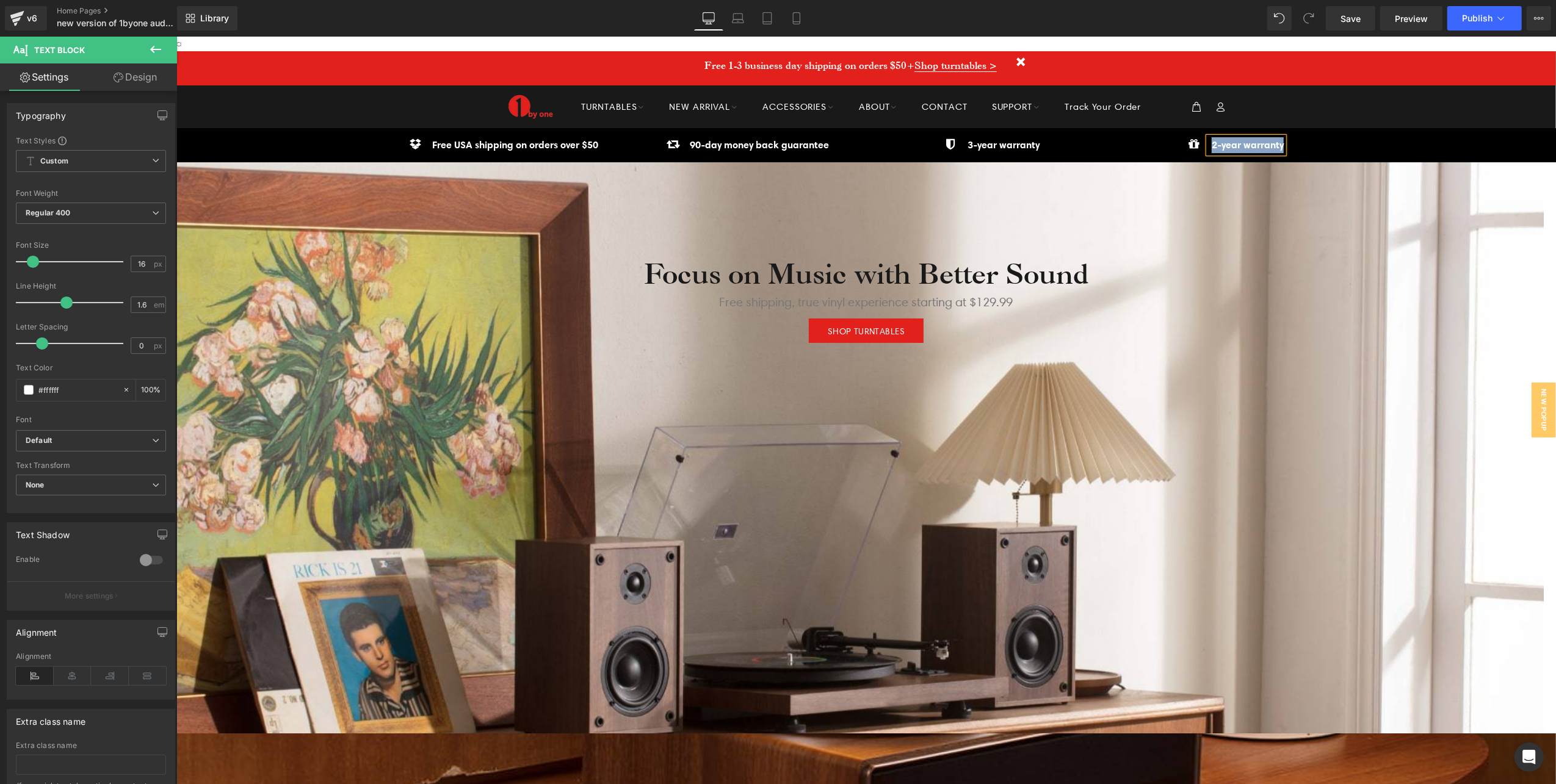
paste div
click at [1302, 449] on div at bounding box center [859, 441] width 1367 height 747
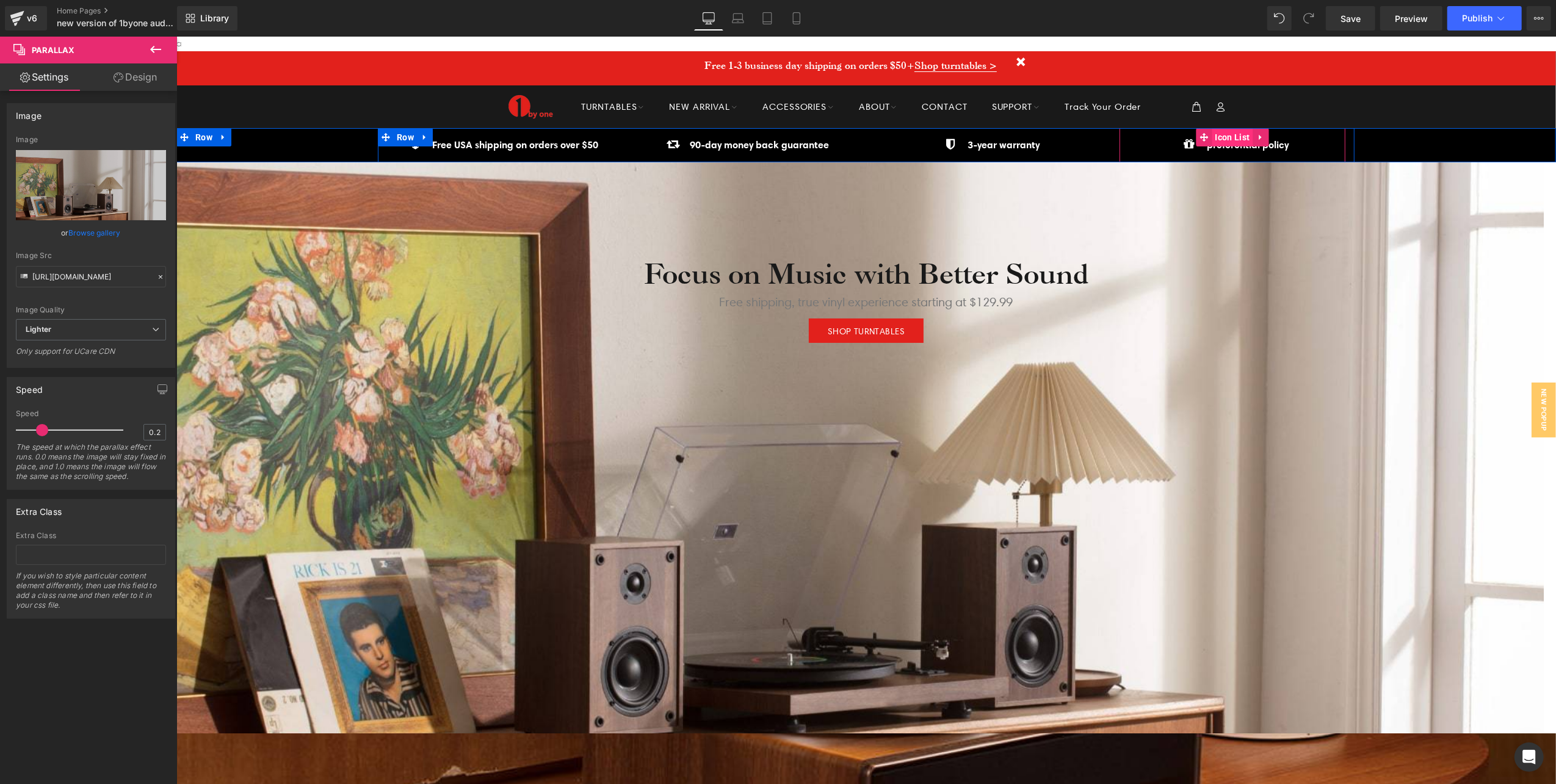
click at [1235, 137] on span "Icon List" at bounding box center [1232, 136] width 41 height 18
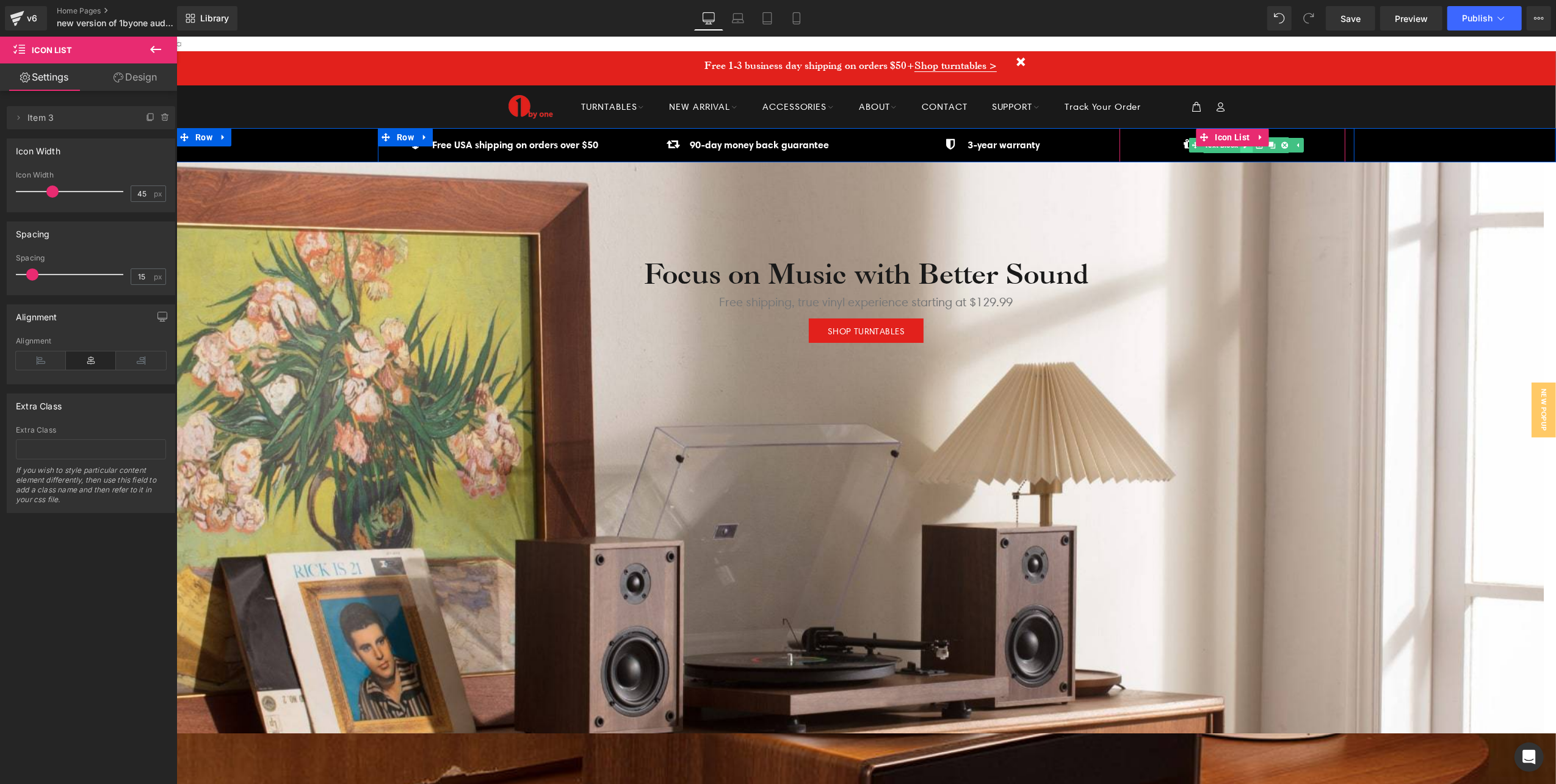
click at [1240, 149] on link at bounding box center [1246, 144] width 13 height 14
click at [1253, 143] on b "preferential policy" at bounding box center [1247, 144] width 81 height 12
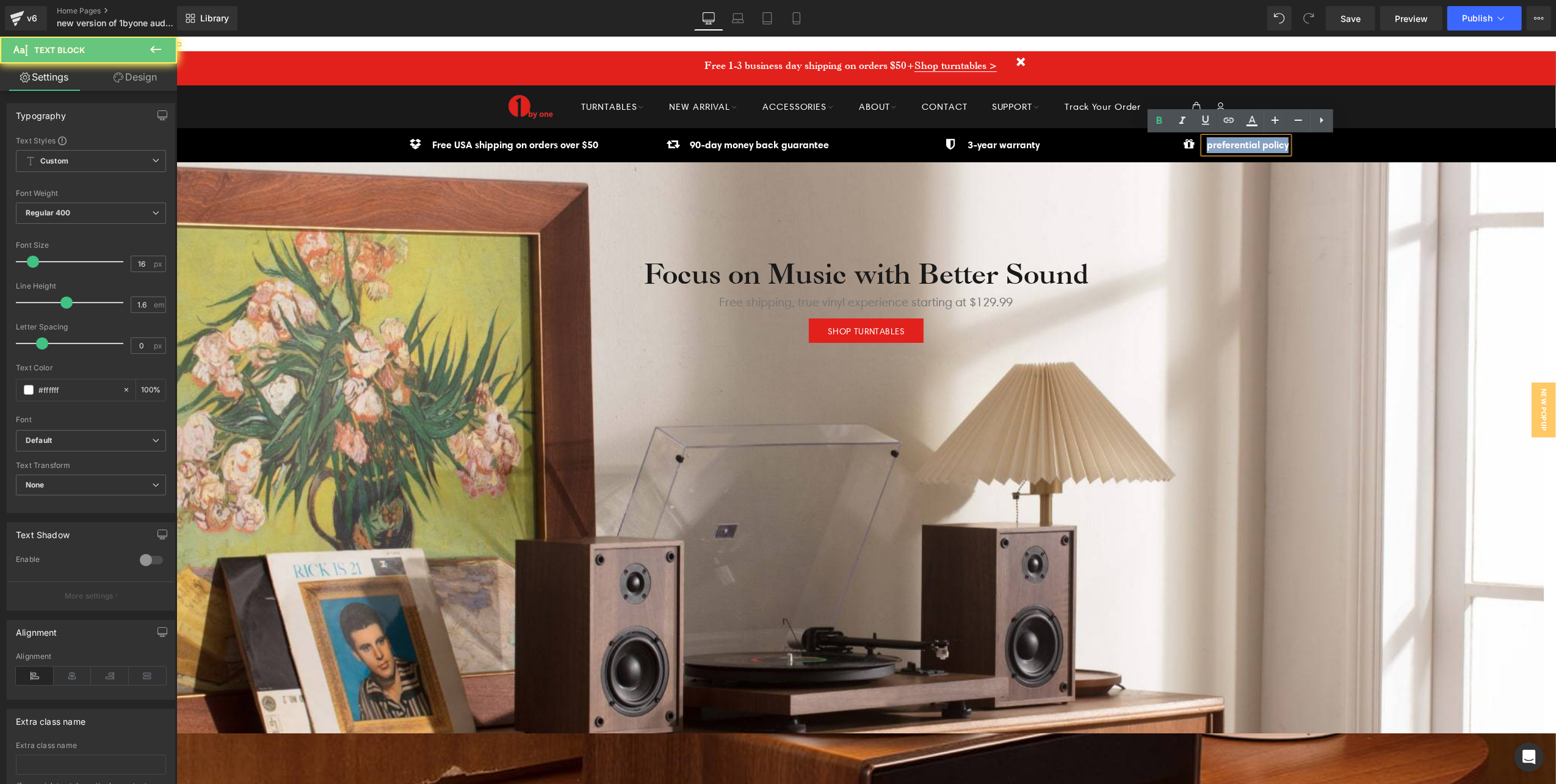
drag, startPoint x: 1201, startPoint y: 146, endPoint x: 1289, endPoint y: 145, distance: 88.0
click at [1289, 145] on div "Icon preferential policy Text Block" at bounding box center [1232, 149] width 226 height 25
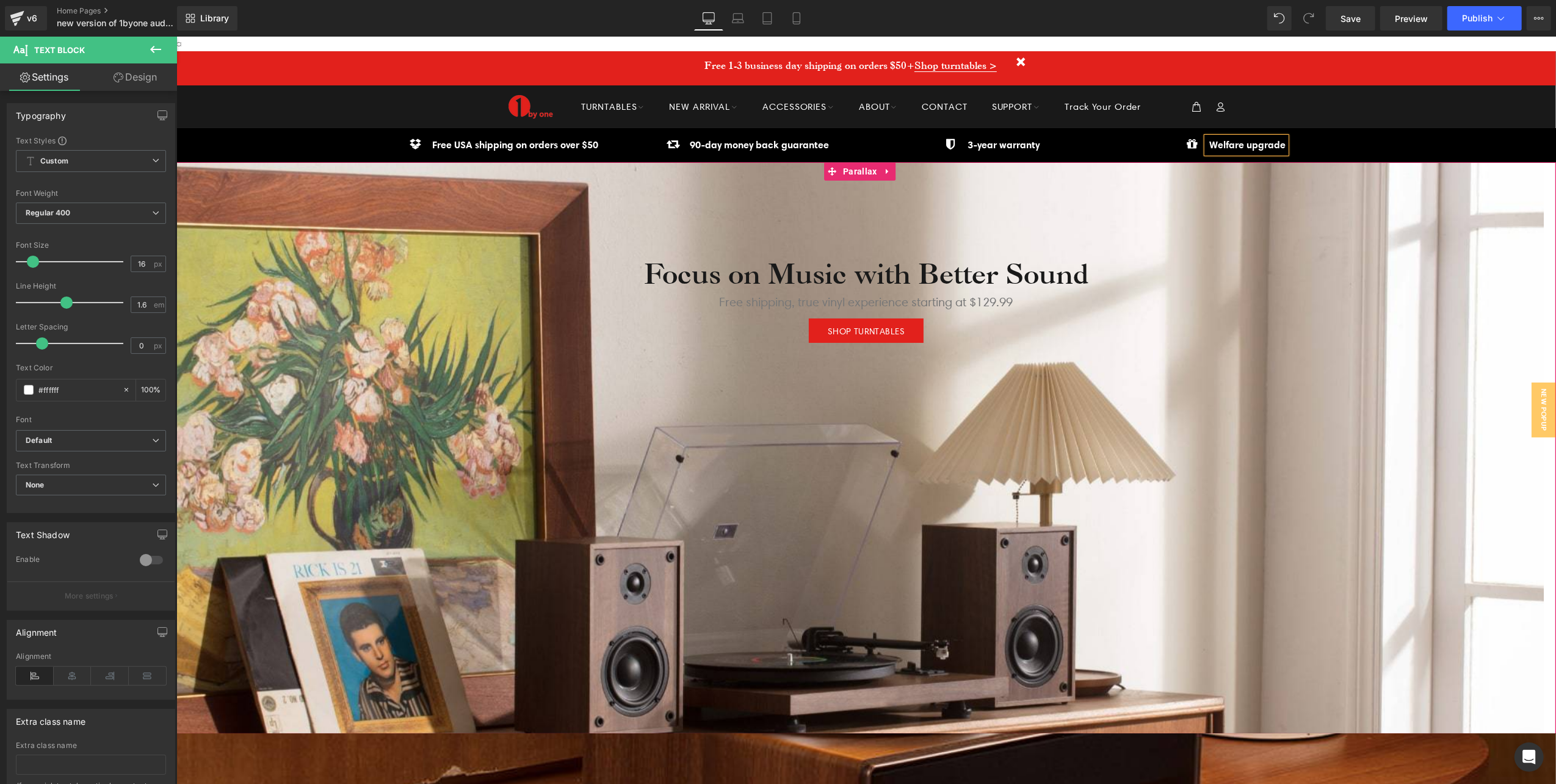
click at [1162, 306] on p "Free shipping, true vinyl experience starting at $129.99" at bounding box center [865, 301] width 1379 height 21
click at [1231, 470] on div at bounding box center [859, 441] width 1367 height 747
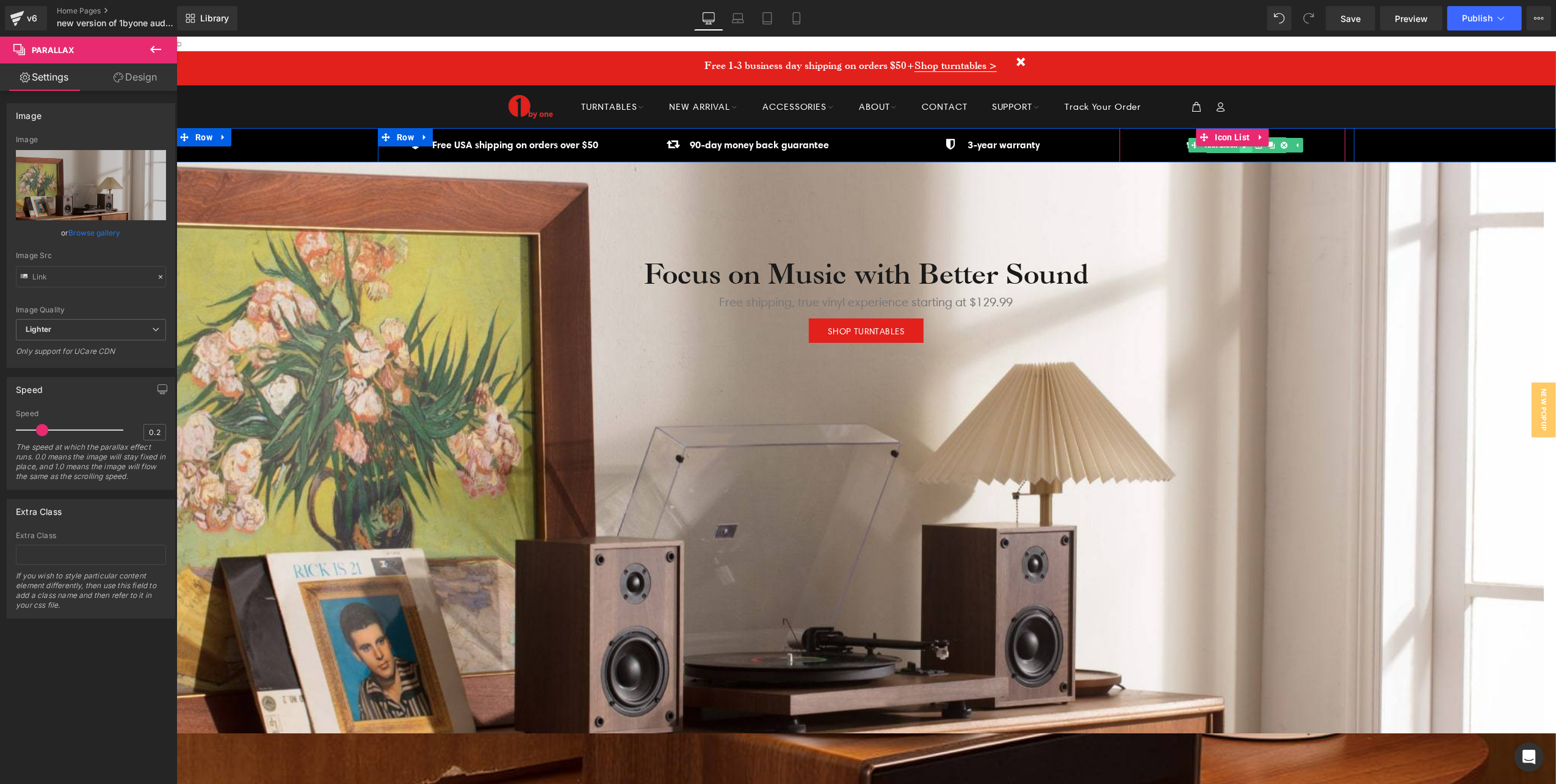
click at [1239, 149] on link at bounding box center [1245, 144] width 13 height 14
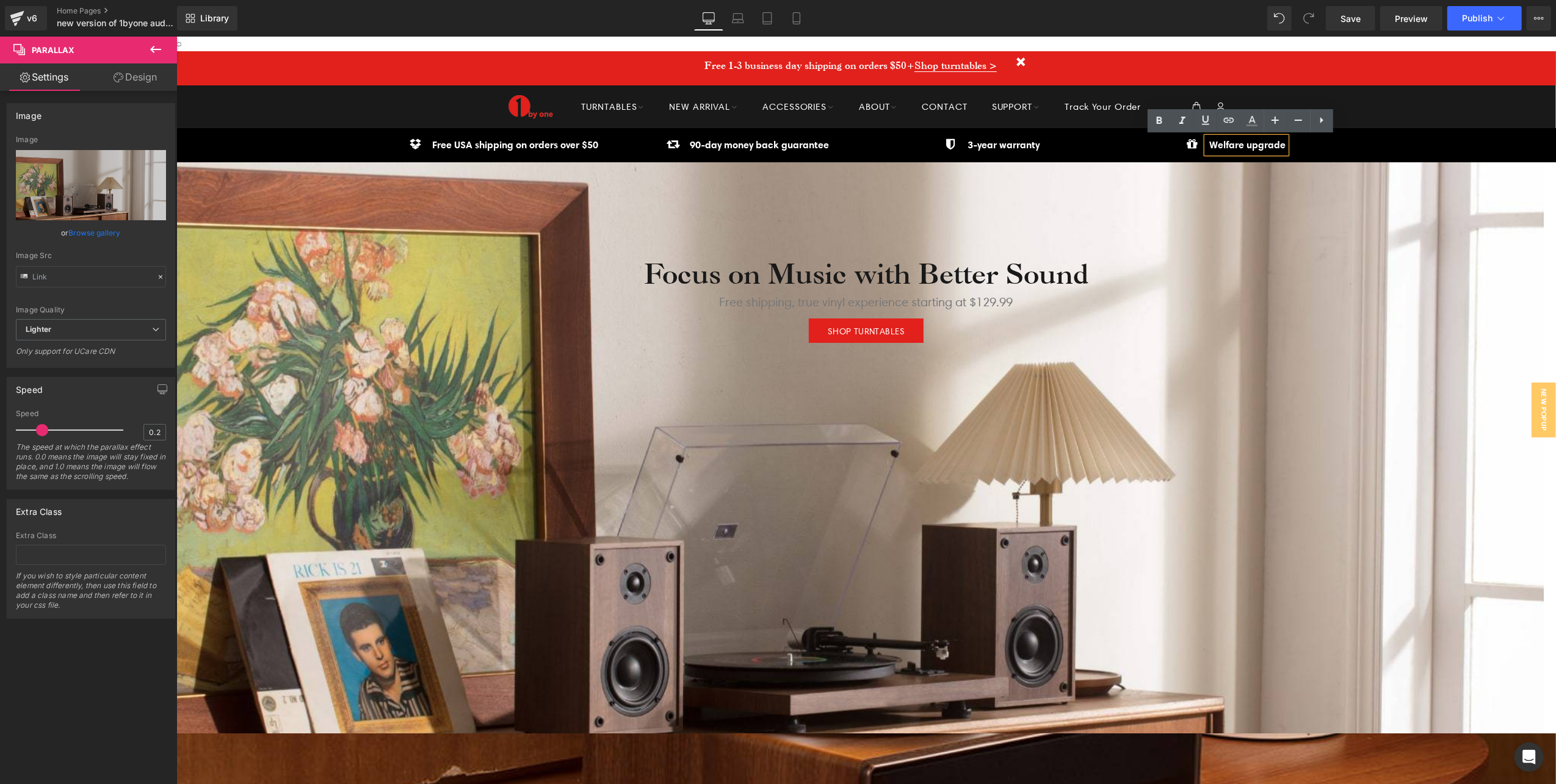
click at [176, 36] on div "152px" at bounding box center [176, 36] width 0 height 0
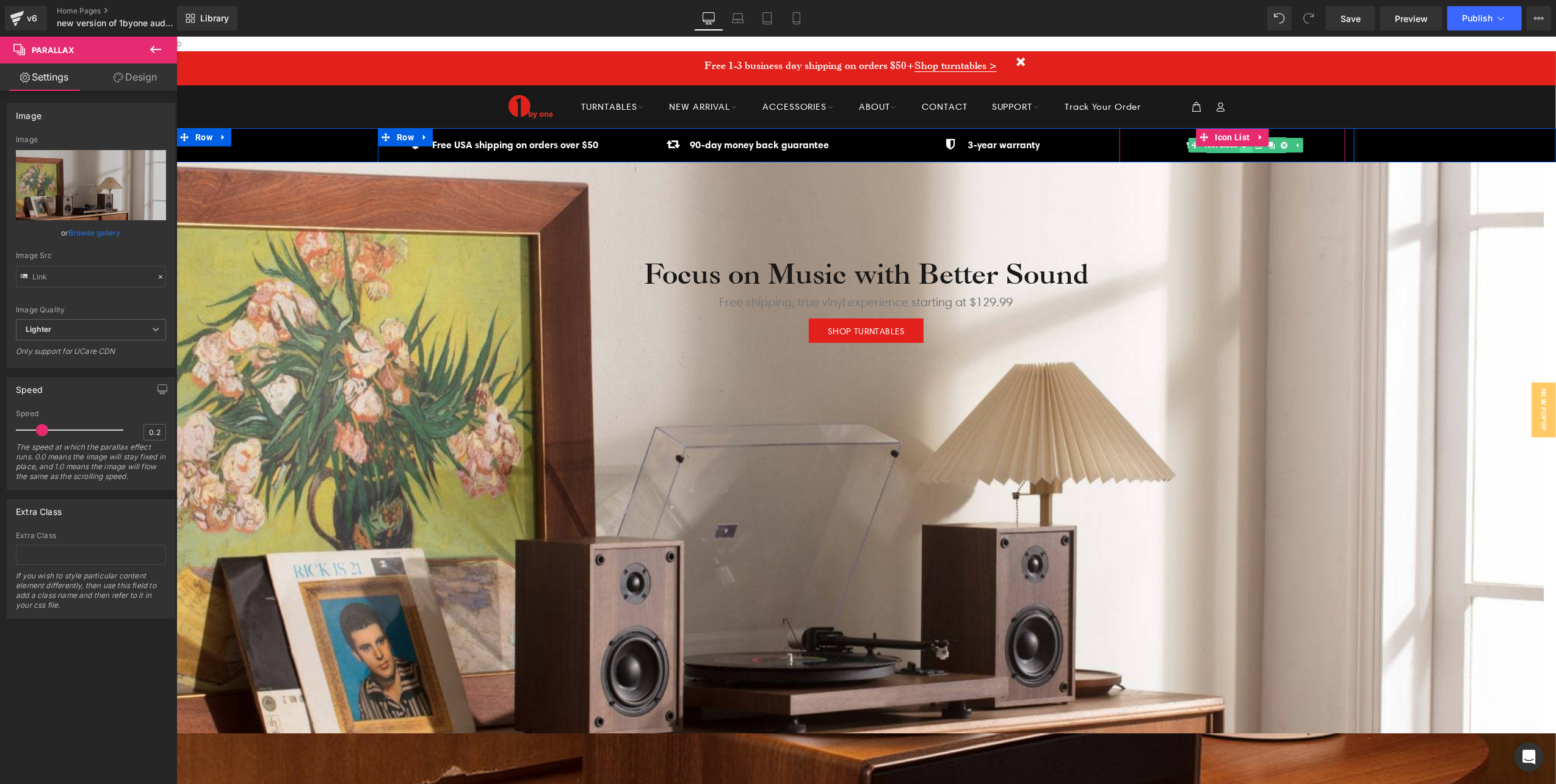
click at [1242, 146] on icon at bounding box center [1245, 145] width 7 height 8
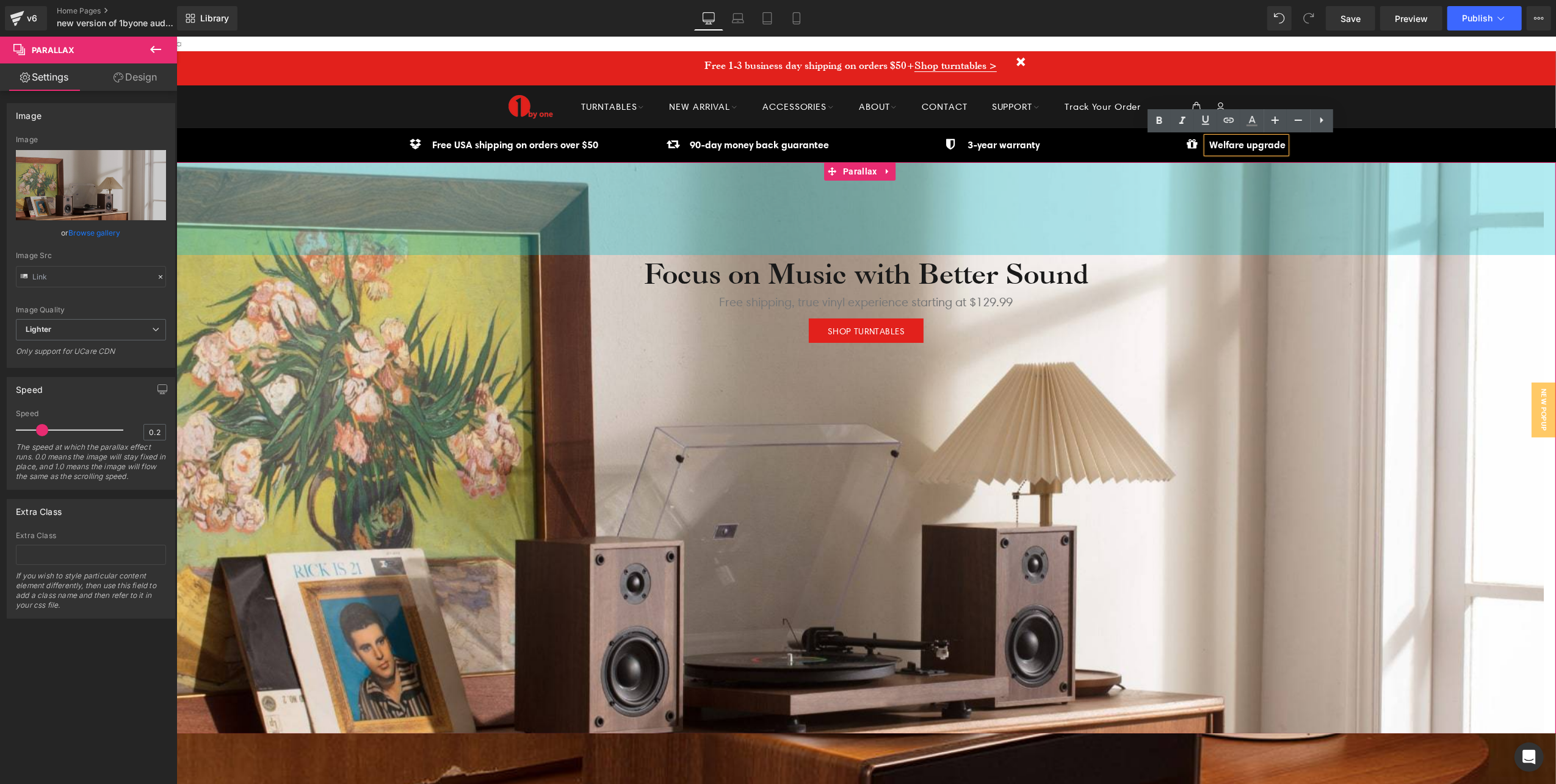
drag, startPoint x: 1286, startPoint y: 159, endPoint x: 1292, endPoint y: 155, distance: 7.2
click at [1286, 158] on div "Icon Welfare upgrade Text Block" at bounding box center [1232, 149] width 226 height 25
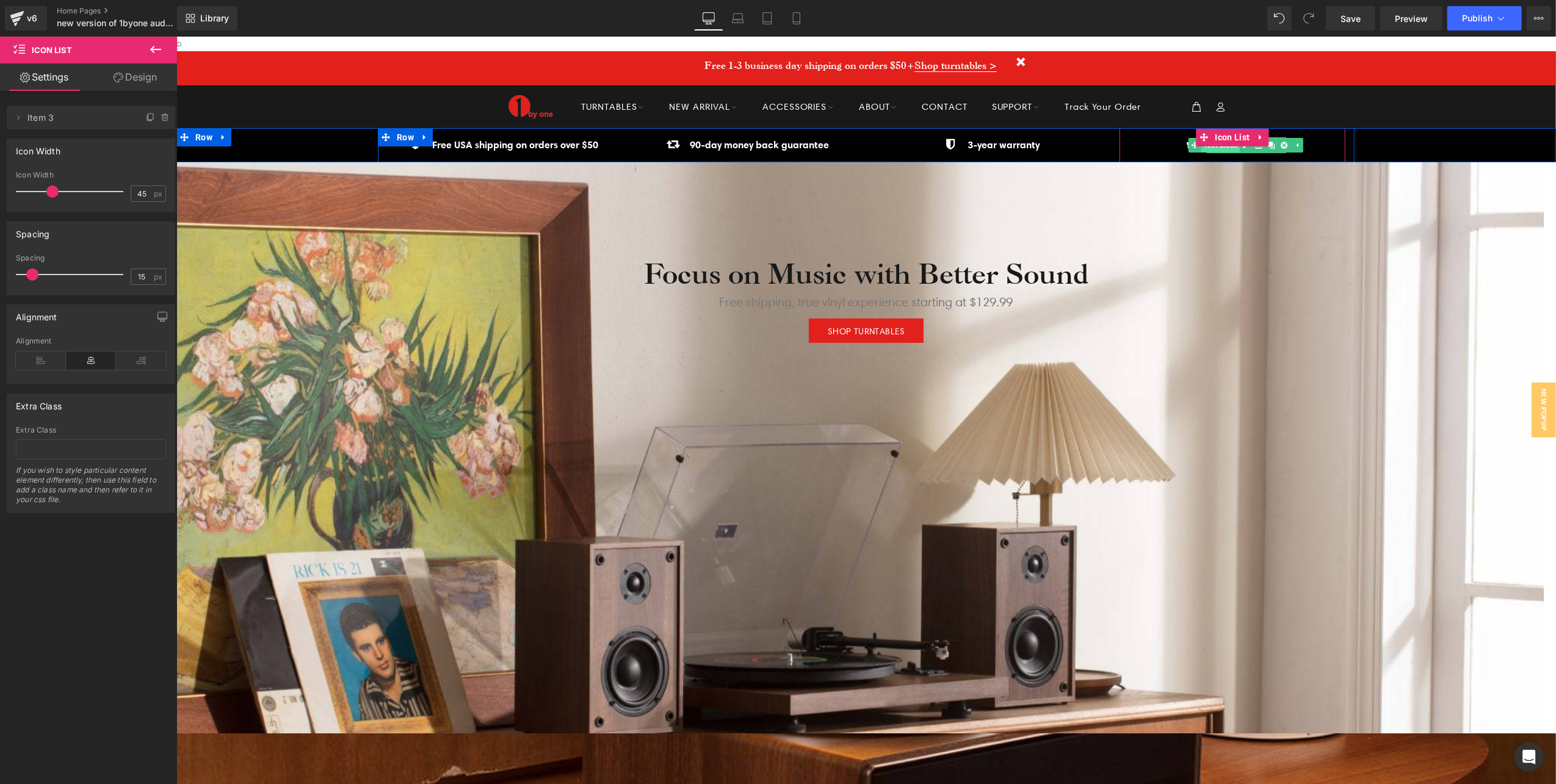
click at [1222, 146] on span "Text Block" at bounding box center [1219, 144] width 38 height 14
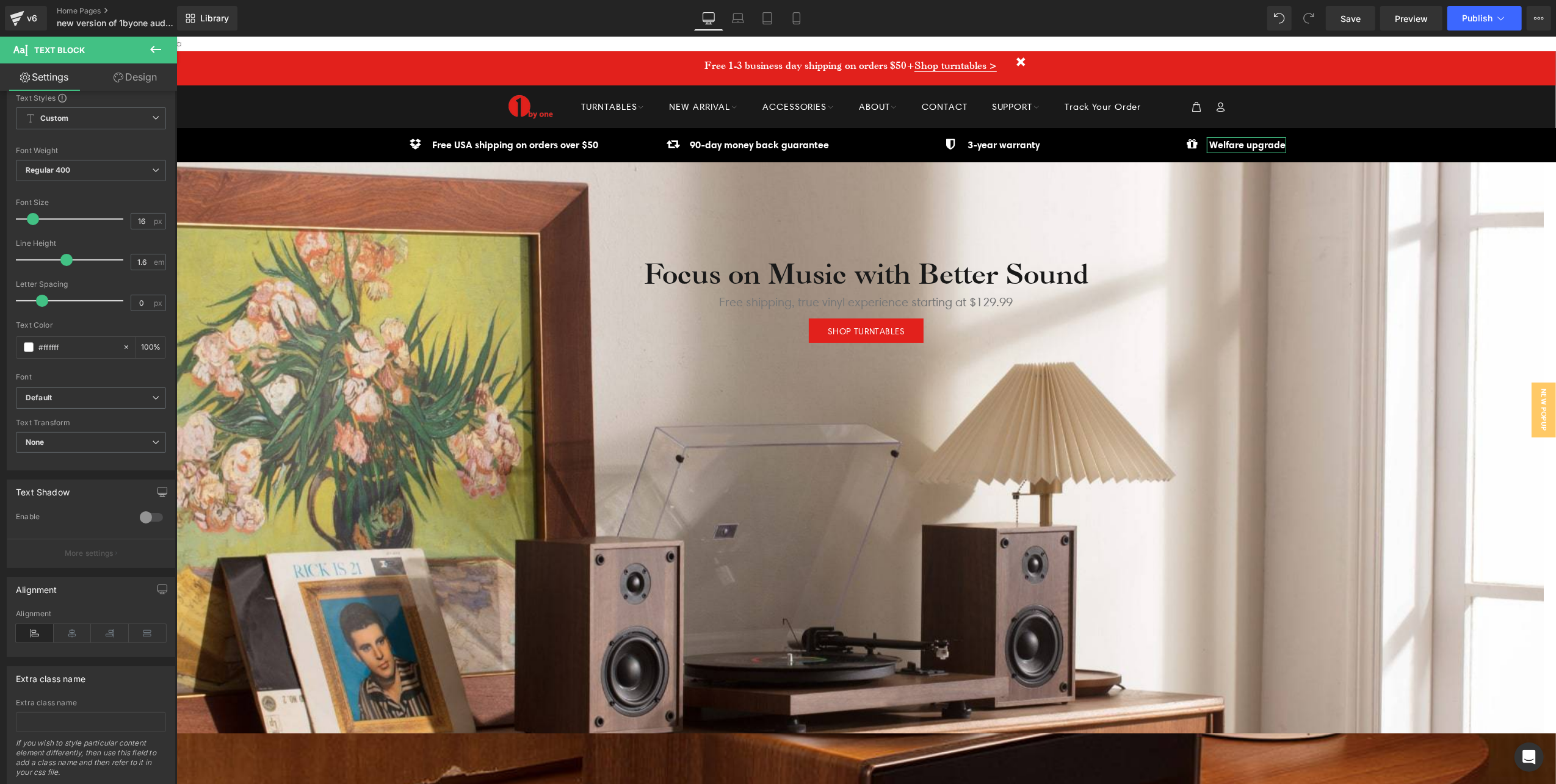
scroll to position [84, 0]
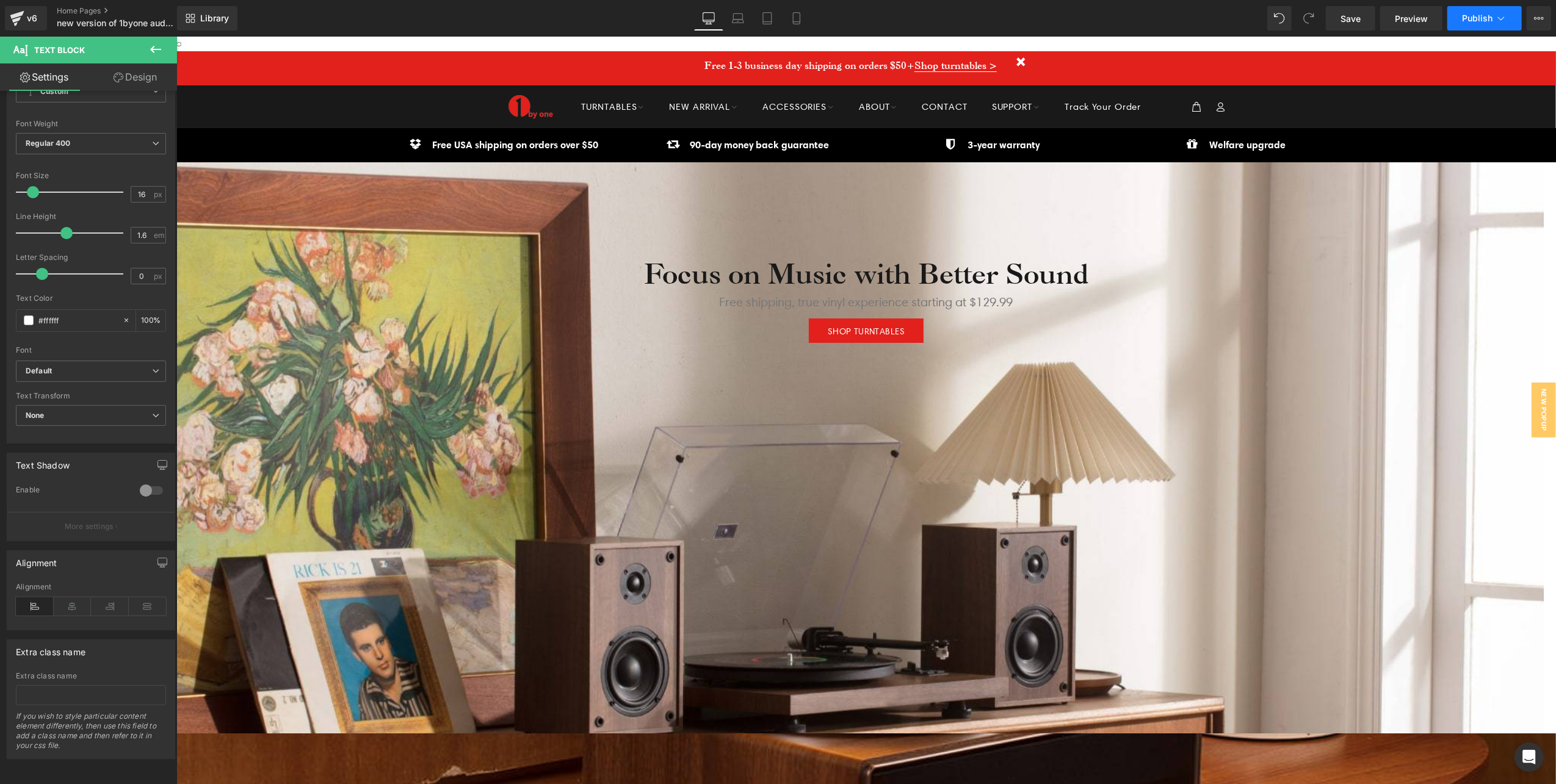
click at [1473, 17] on span "Publish" at bounding box center [1477, 18] width 30 height 10
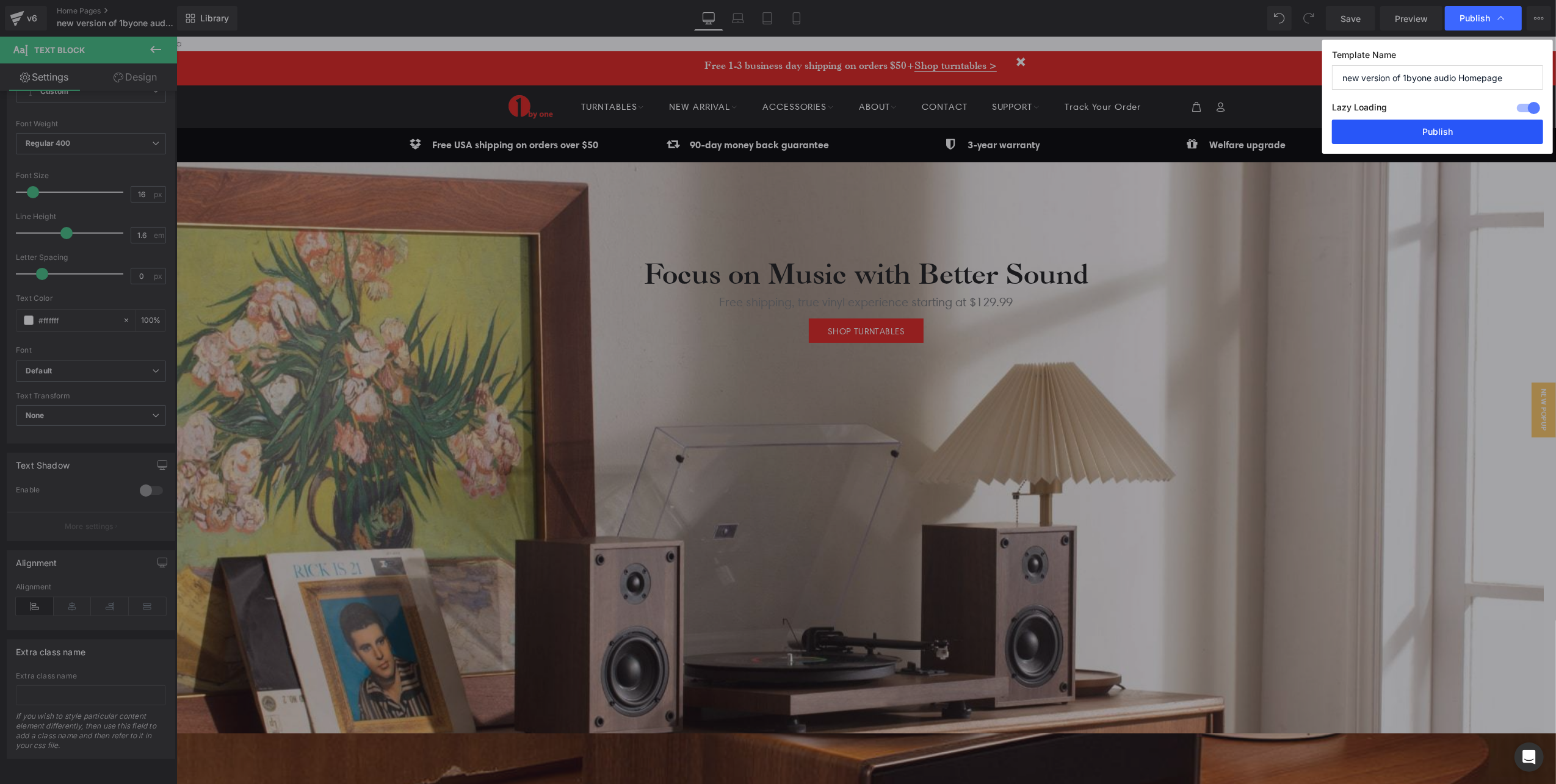
click at [1443, 140] on button "Publish" at bounding box center [1437, 132] width 211 height 24
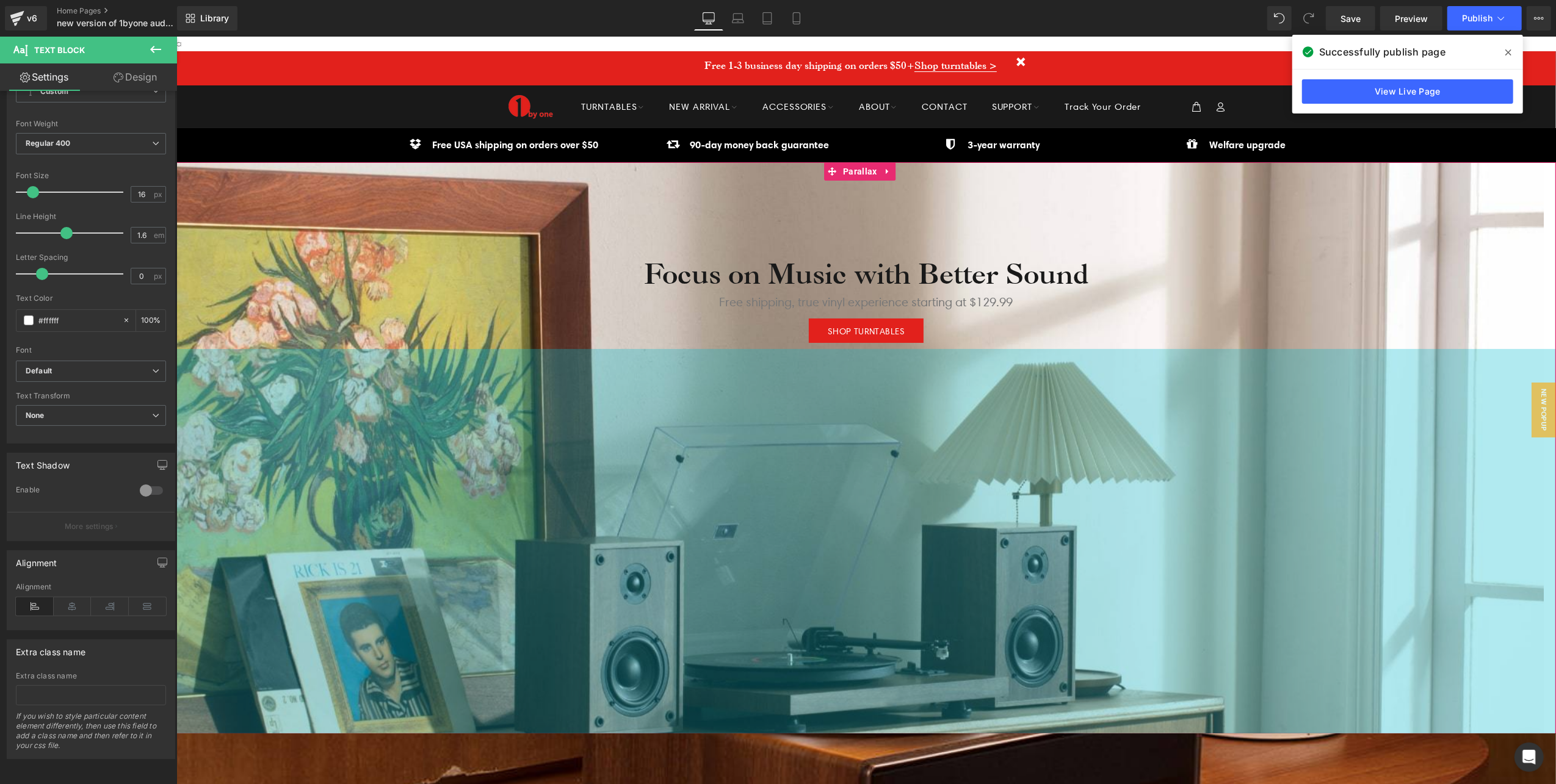
drag, startPoint x: 471, startPoint y: 539, endPoint x: 220, endPoint y: 782, distance: 349.4
click at [471, 539] on div "631px" at bounding box center [865, 541] width 1379 height 385
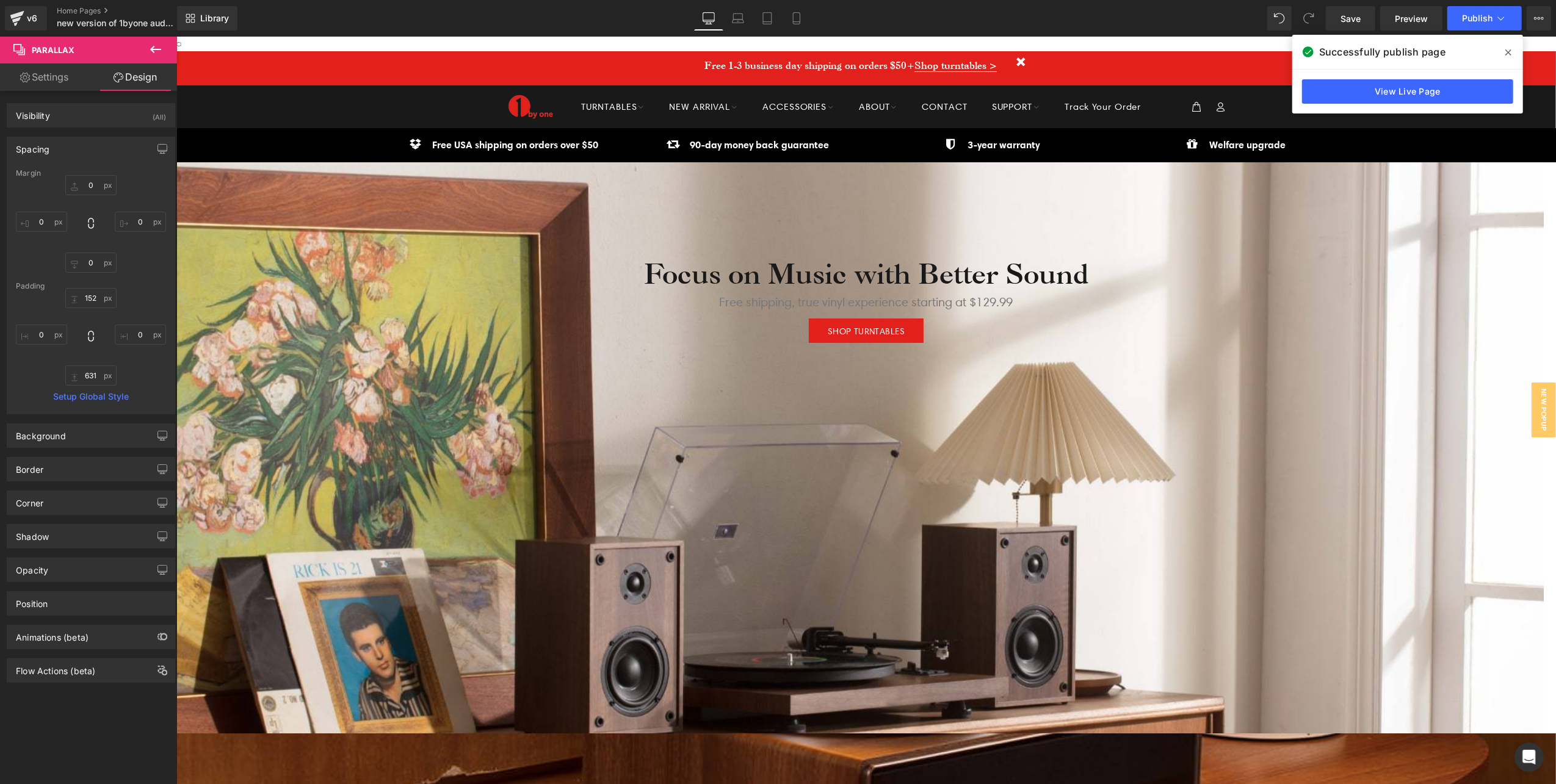
click at [1511, 49] on span at bounding box center [1508, 53] width 20 height 20
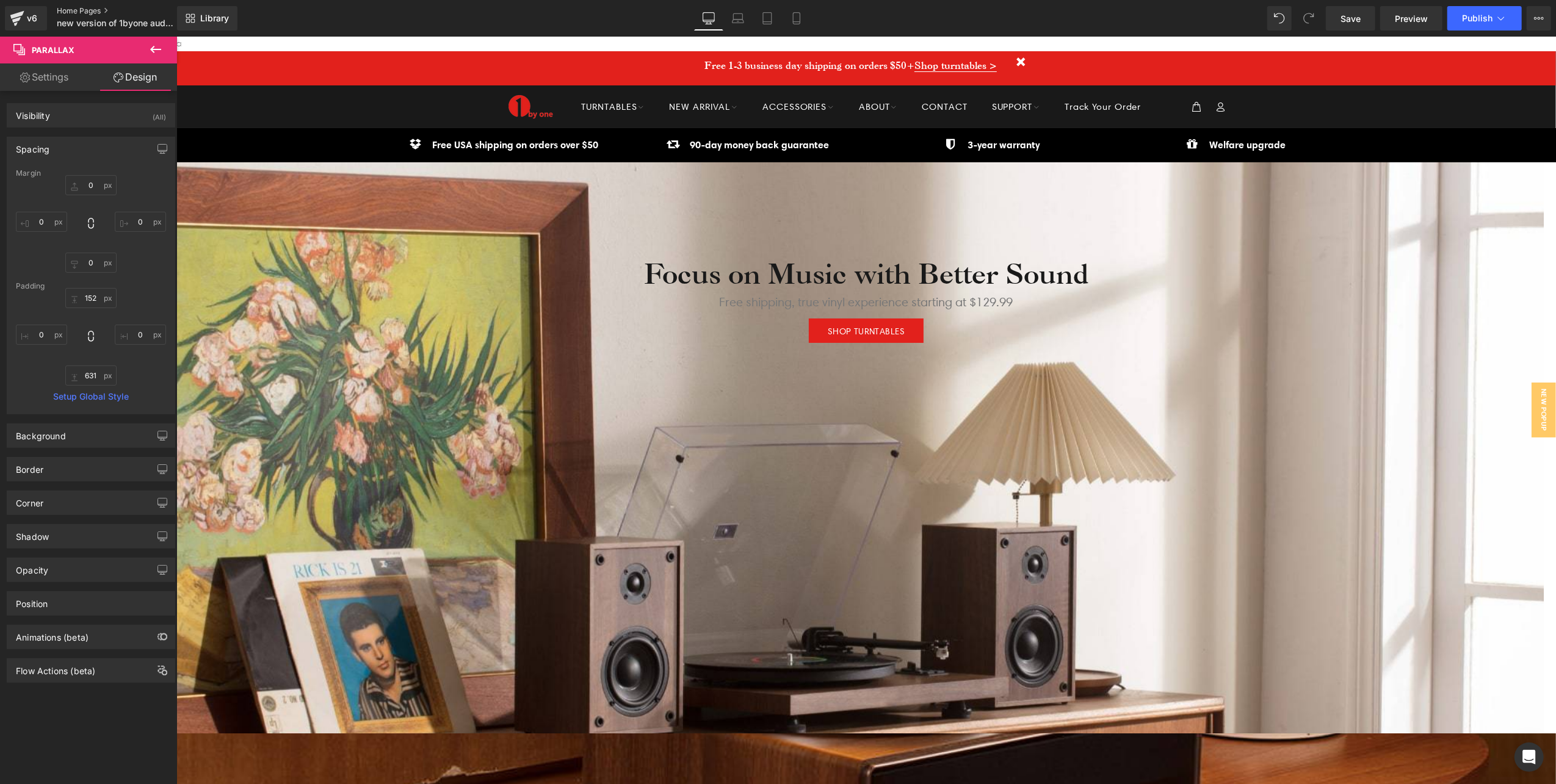
click at [71, 8] on link "Home Pages" at bounding box center [127, 11] width 140 height 10
